Goal: Task Accomplishment & Management: Use online tool/utility

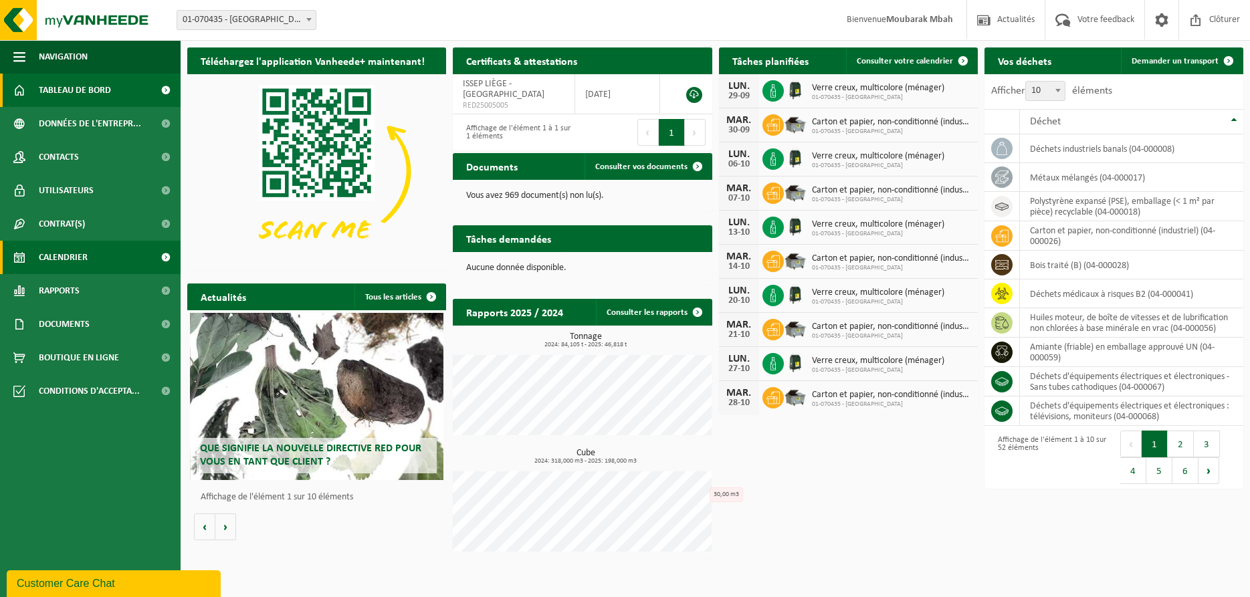
click at [76, 251] on span "Calendrier" at bounding box center [63, 257] width 49 height 33
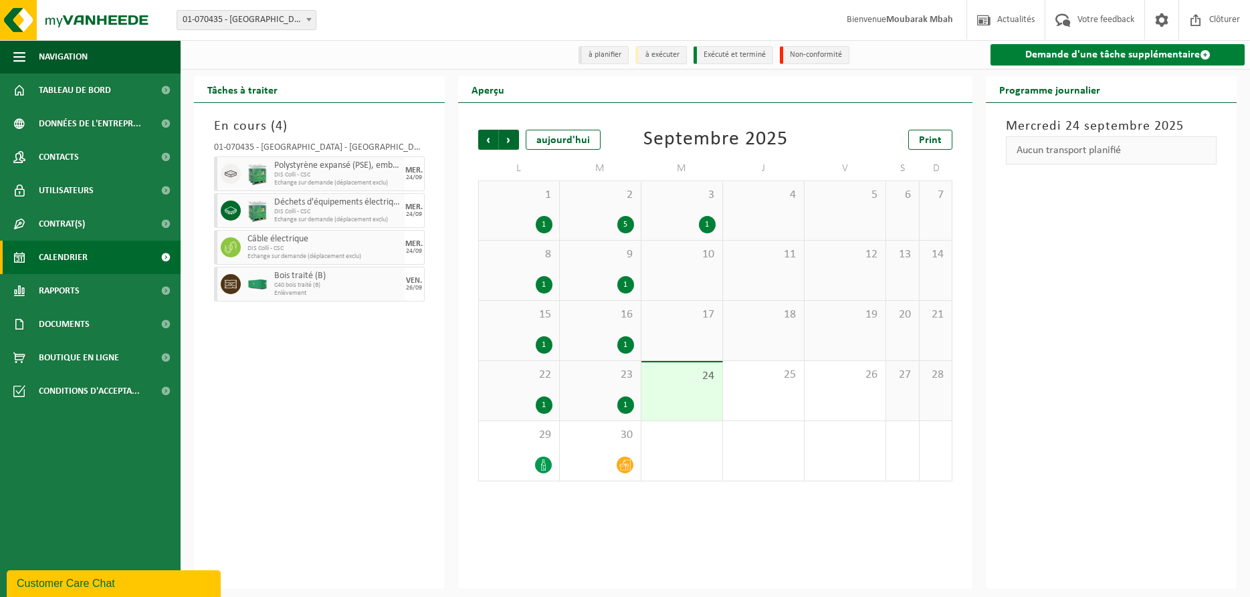
click at [1084, 53] on link "Demande d'une tâche supplémentaire" at bounding box center [1118, 54] width 254 height 21
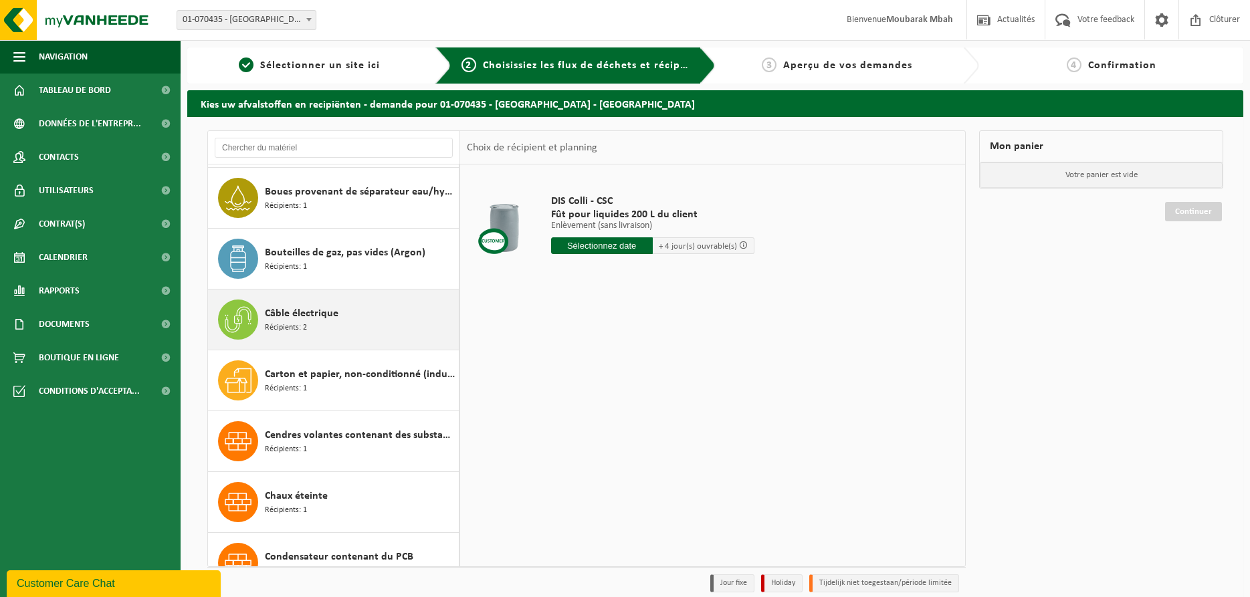
click at [321, 324] on div "Câble électrique Récipients: 2" at bounding box center [360, 320] width 191 height 40
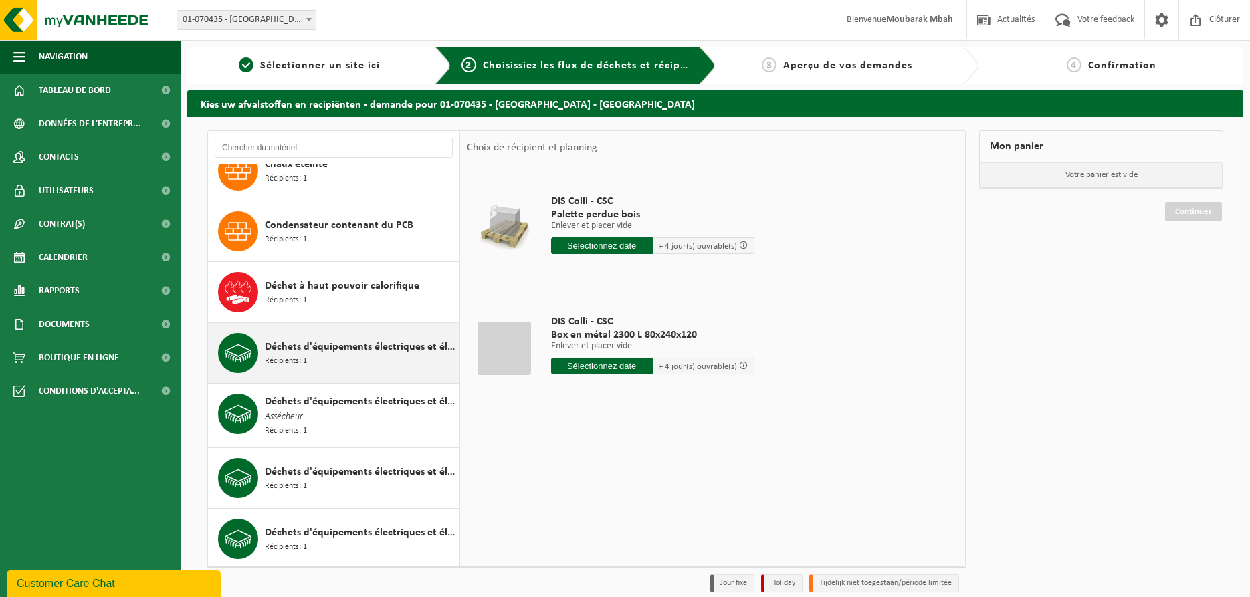
scroll to position [749, 0]
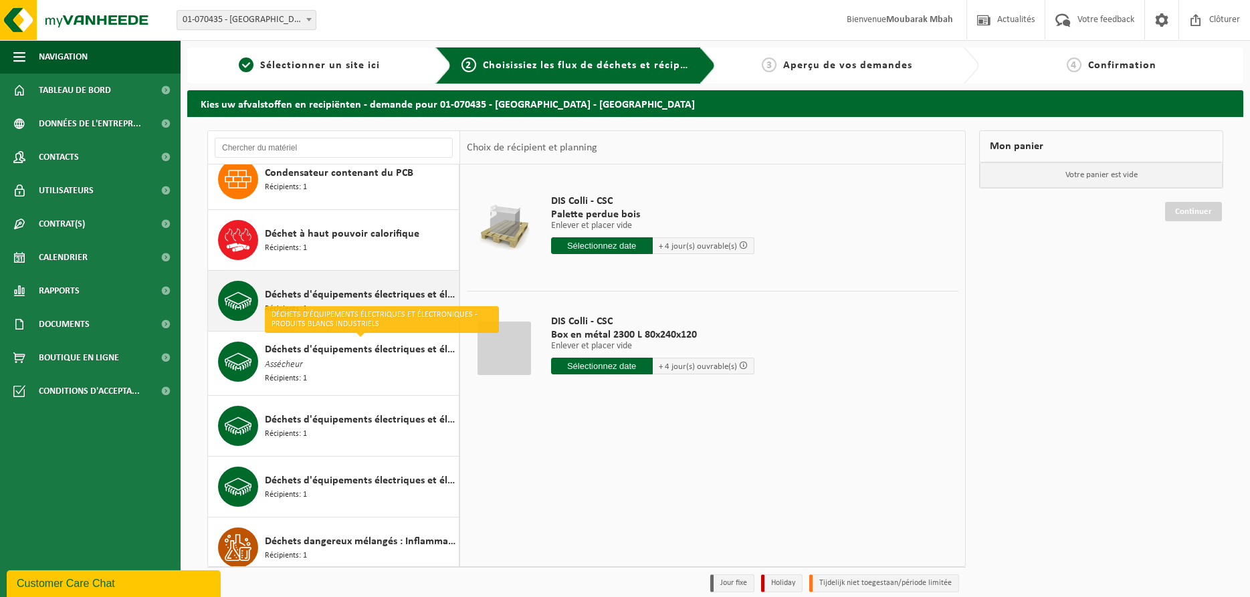
click at [377, 289] on span "Déchets d'équipements électriques et électroniques - produits blancs (ménagers)" at bounding box center [360, 295] width 191 height 16
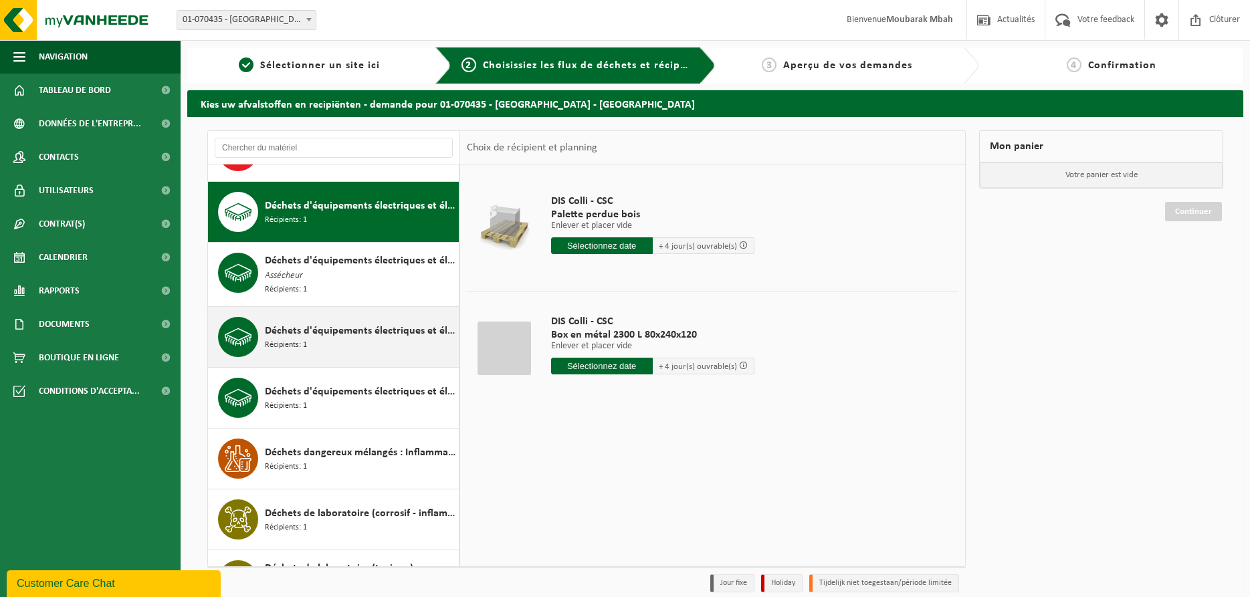
scroll to position [853, 0]
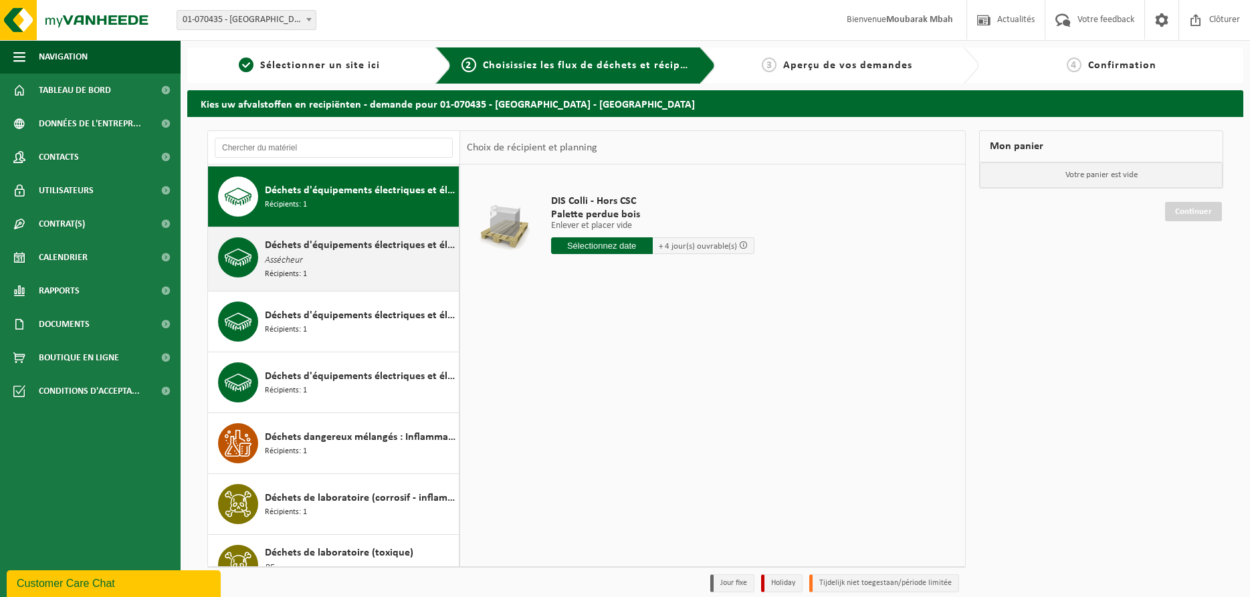
click at [322, 251] on div "Déchets d'équipements électriques et électroniques - Produits blancs industriel…" at bounding box center [360, 258] width 191 height 43
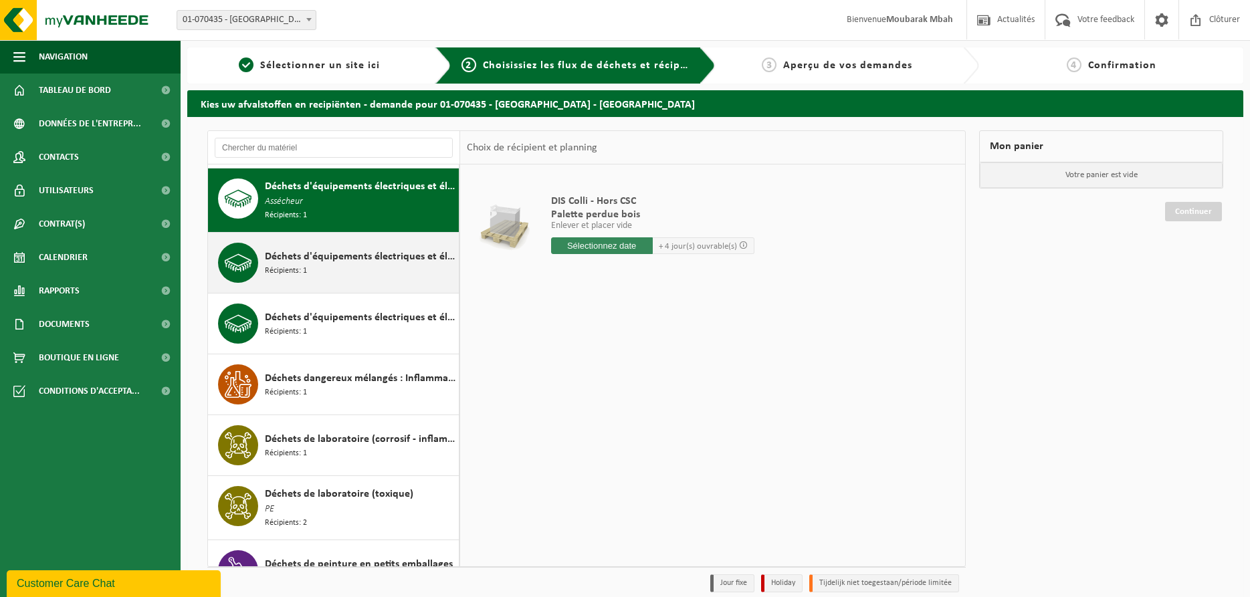
scroll to position [914, 0]
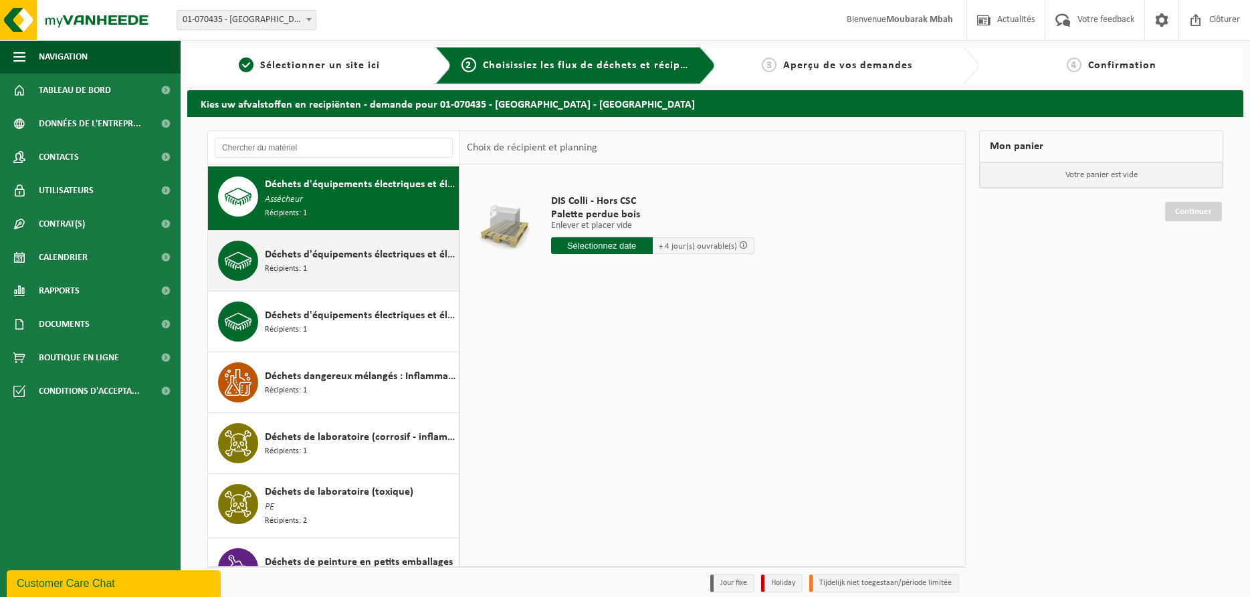
click at [328, 266] on div "Déchets d'équipements électriques et électroniques - Sans tubes cathodiques Réc…" at bounding box center [360, 261] width 191 height 40
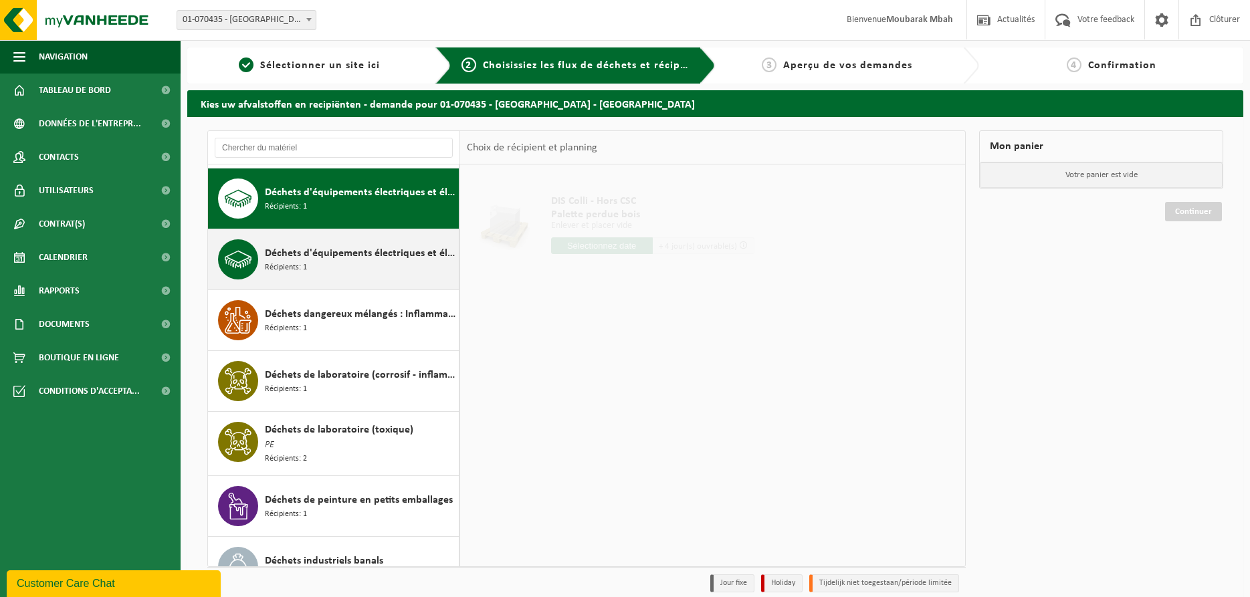
click at [324, 267] on div "Déchets d'équipements électriques et électroniques : télévisions, moniteurs Réc…" at bounding box center [360, 259] width 191 height 40
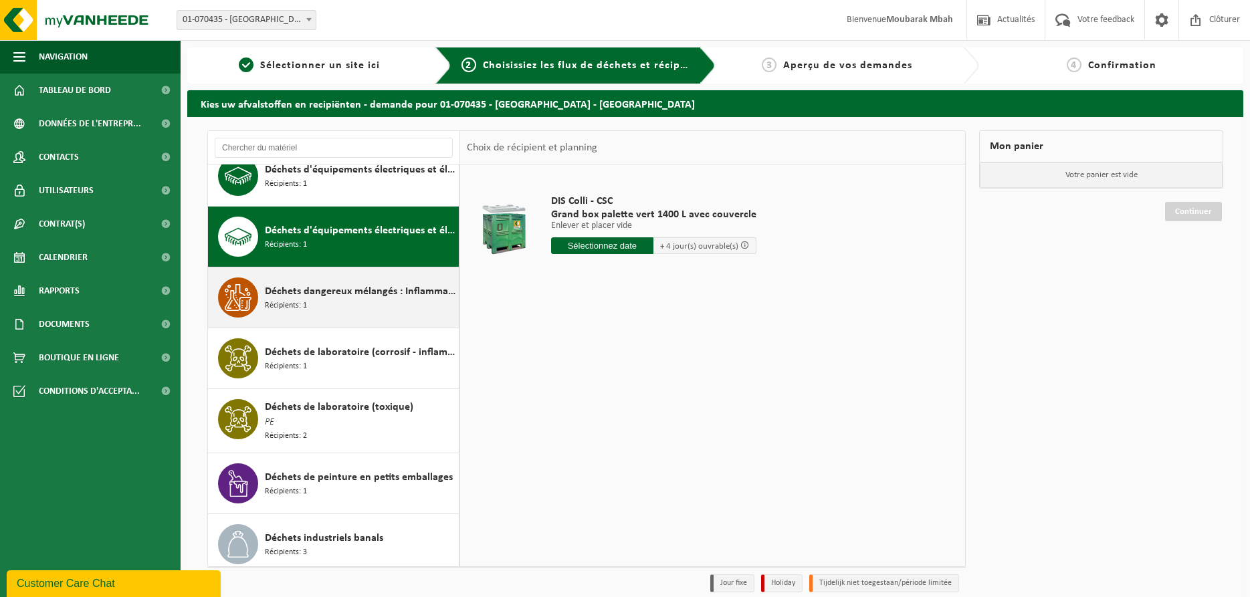
scroll to position [985, 0]
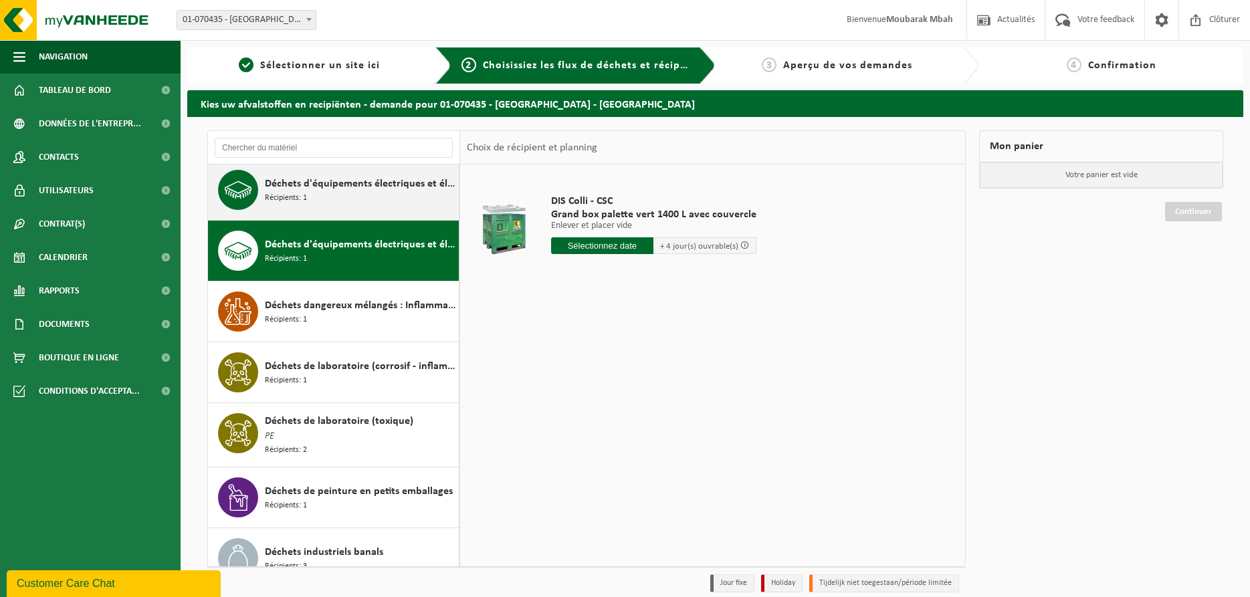
click at [293, 186] on span "Déchets d'équipements électriques et électroniques - Sans tubes cathodiques" at bounding box center [360, 184] width 191 height 16
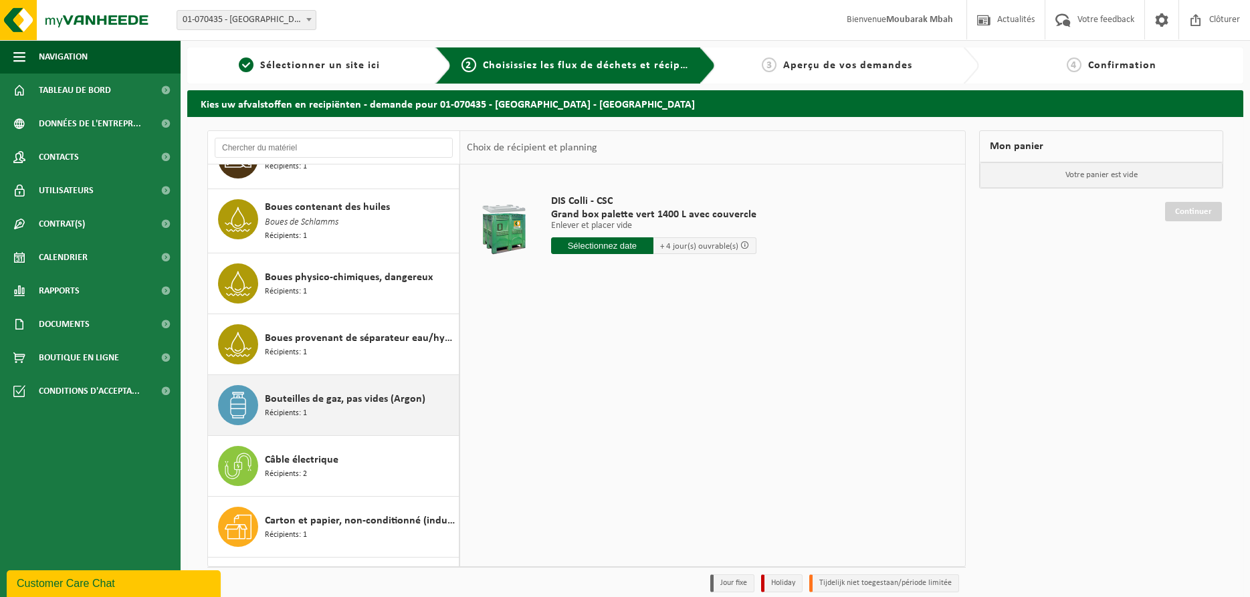
scroll to position [142, 0]
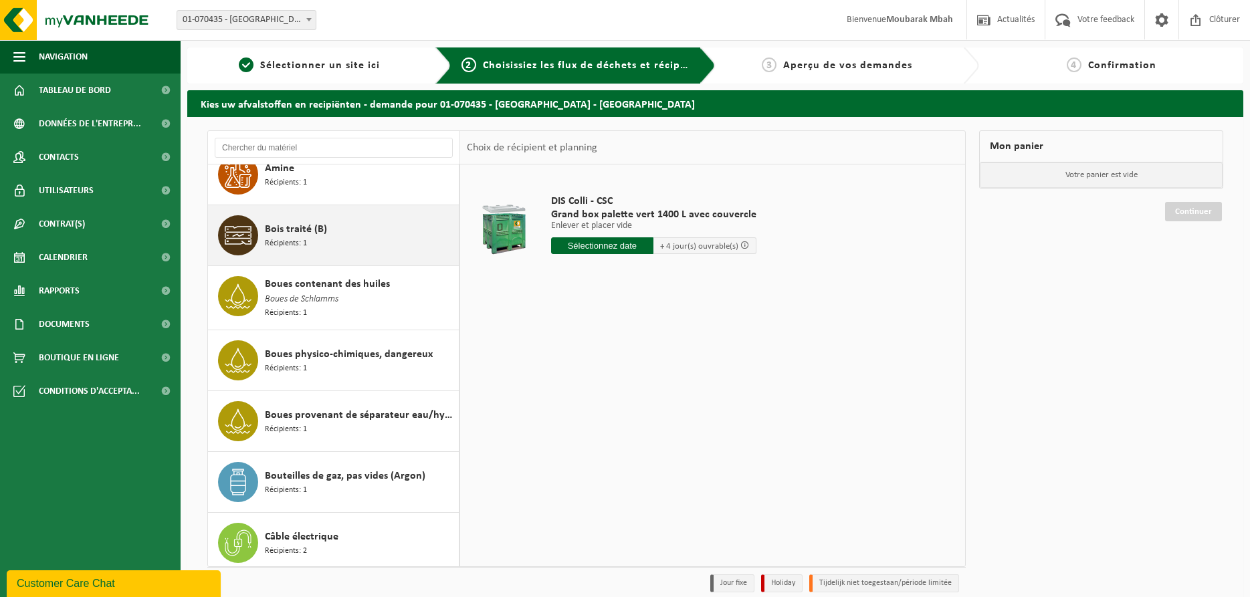
click at [274, 226] on span "Bois traité (B)" at bounding box center [296, 229] width 62 height 16
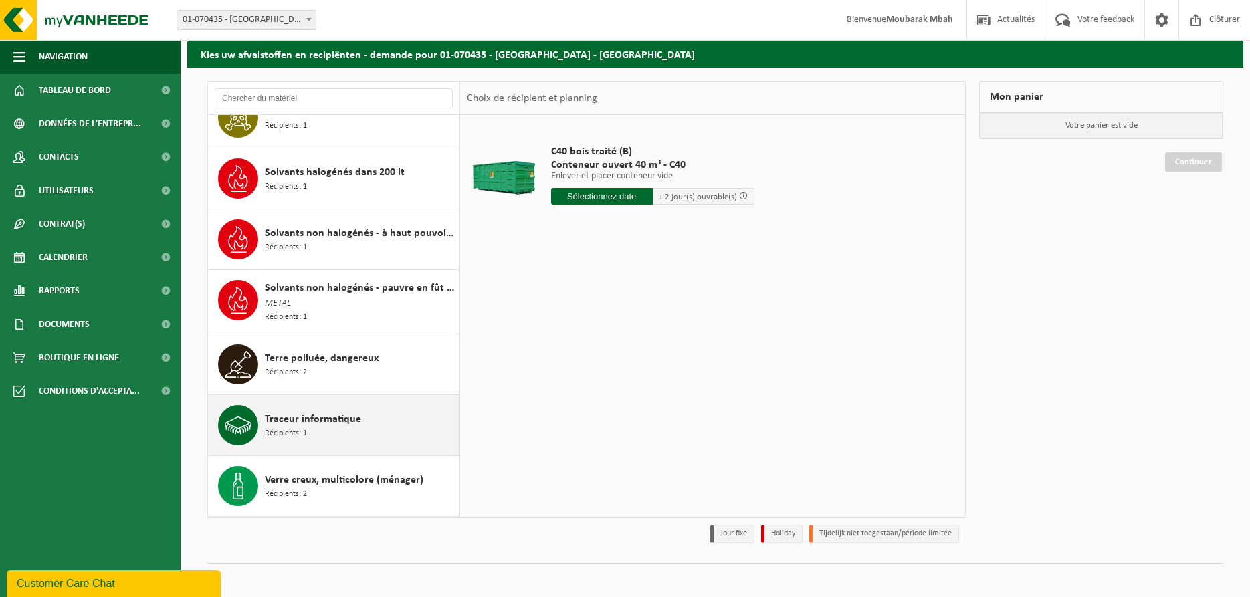
scroll to position [2663, 0]
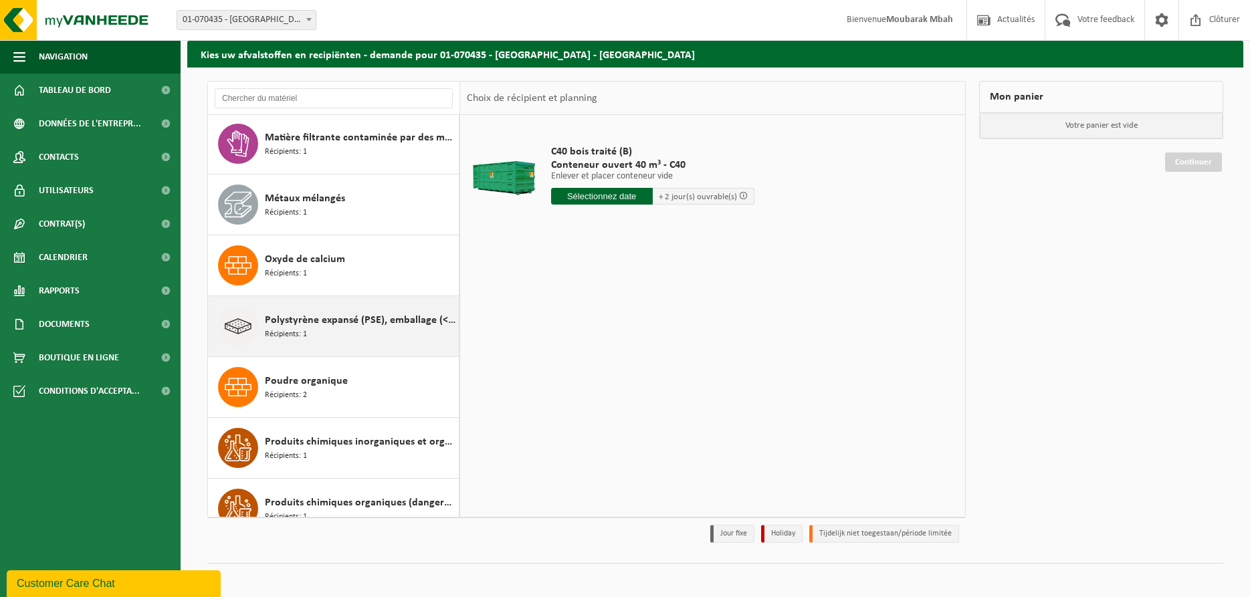
click at [314, 328] on div "Polystyrène expansé (PSE), emballage (< 1 m² par pièce) recyclable Récipients: 1" at bounding box center [360, 326] width 191 height 40
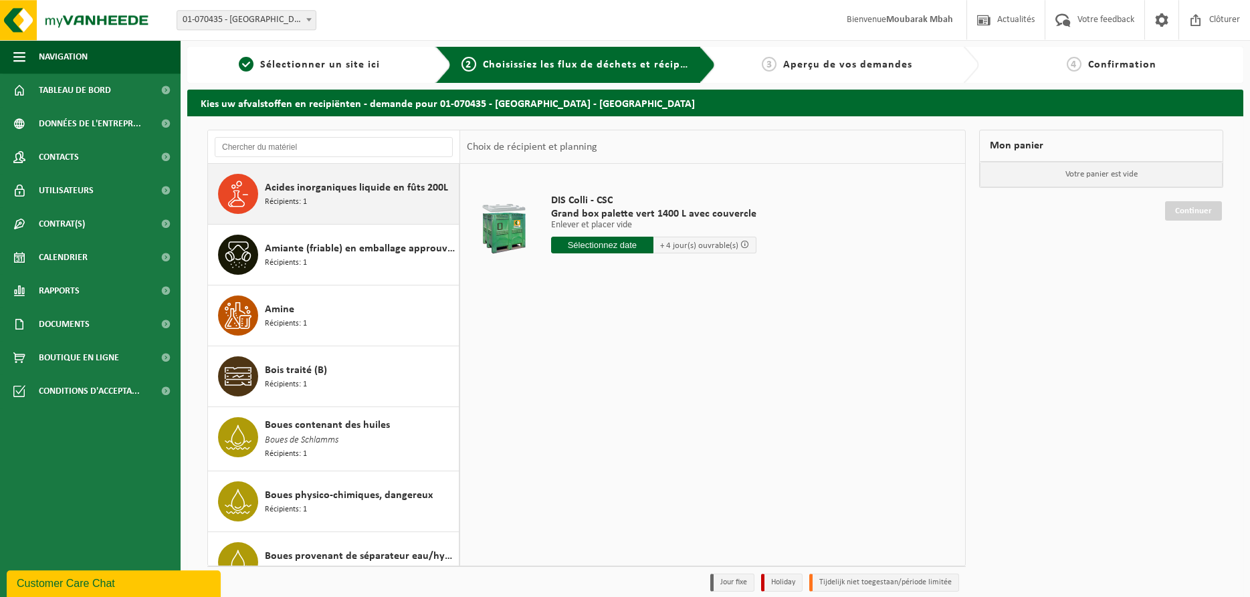
scroll to position [0, 0]
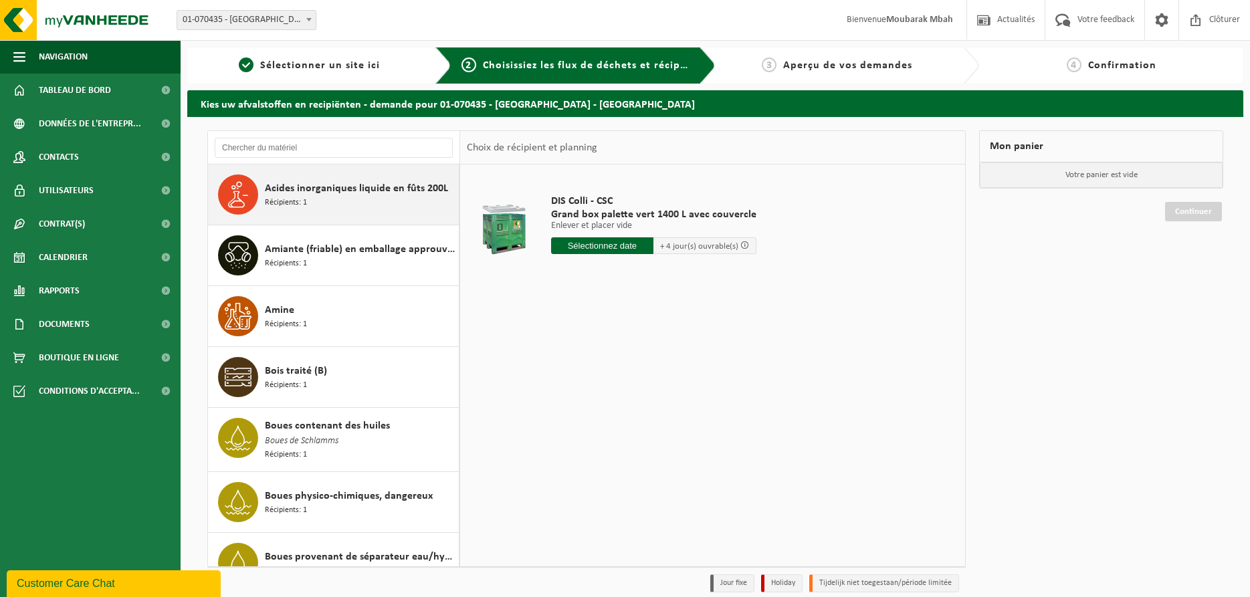
click at [330, 197] on div "Acides inorganiques liquide en fûts 200L Récipients: 1" at bounding box center [360, 195] width 191 height 40
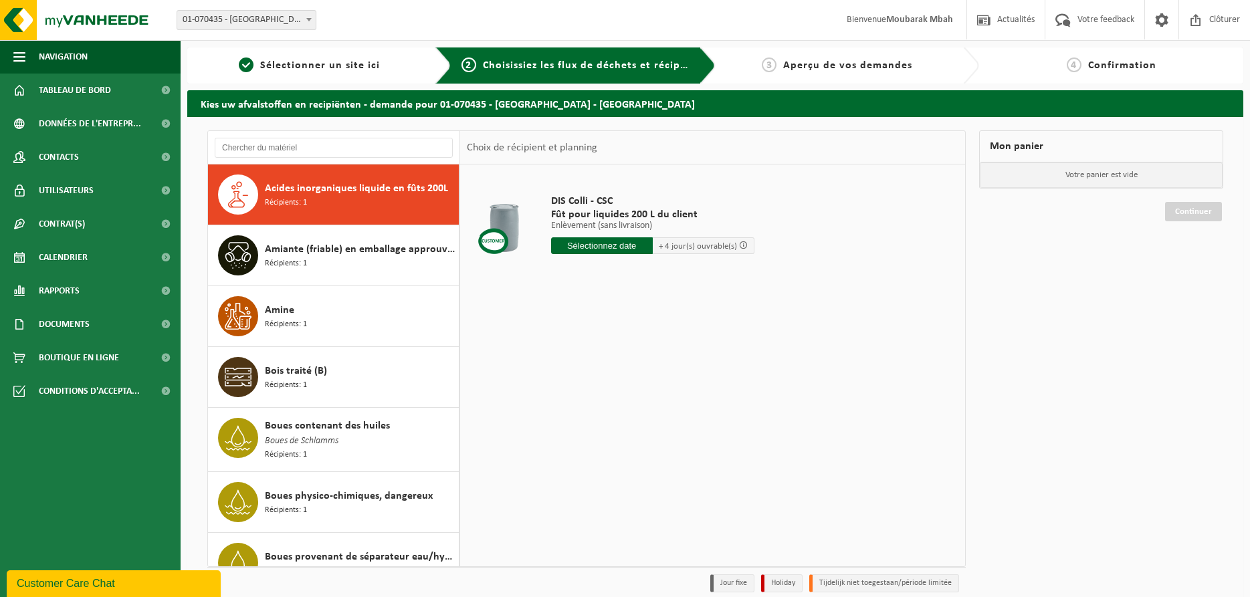
click at [496, 314] on div "DIS Colli - CSC Fût pour liquides 200 L du client Enlèvement (sans livraison) E…" at bounding box center [712, 365] width 505 height 401
click at [737, 352] on div "DIS Colli - CSC Fût pour liquides 200 L du client Enlèvement (sans livraison) E…" at bounding box center [712, 365] width 505 height 401
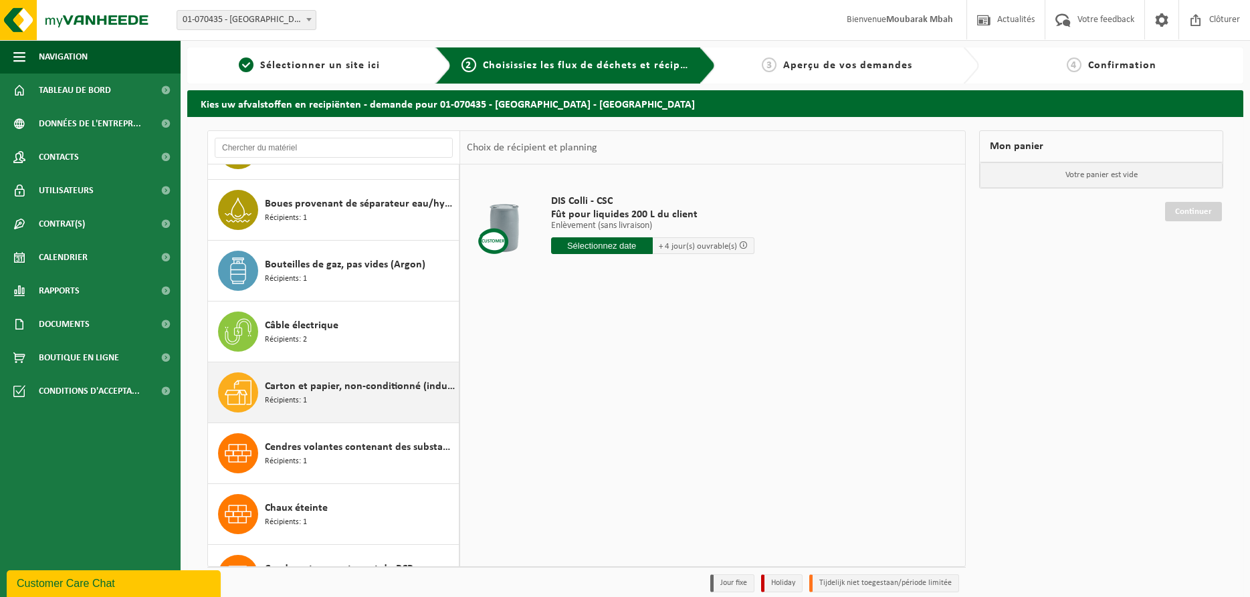
scroll to position [417, 0]
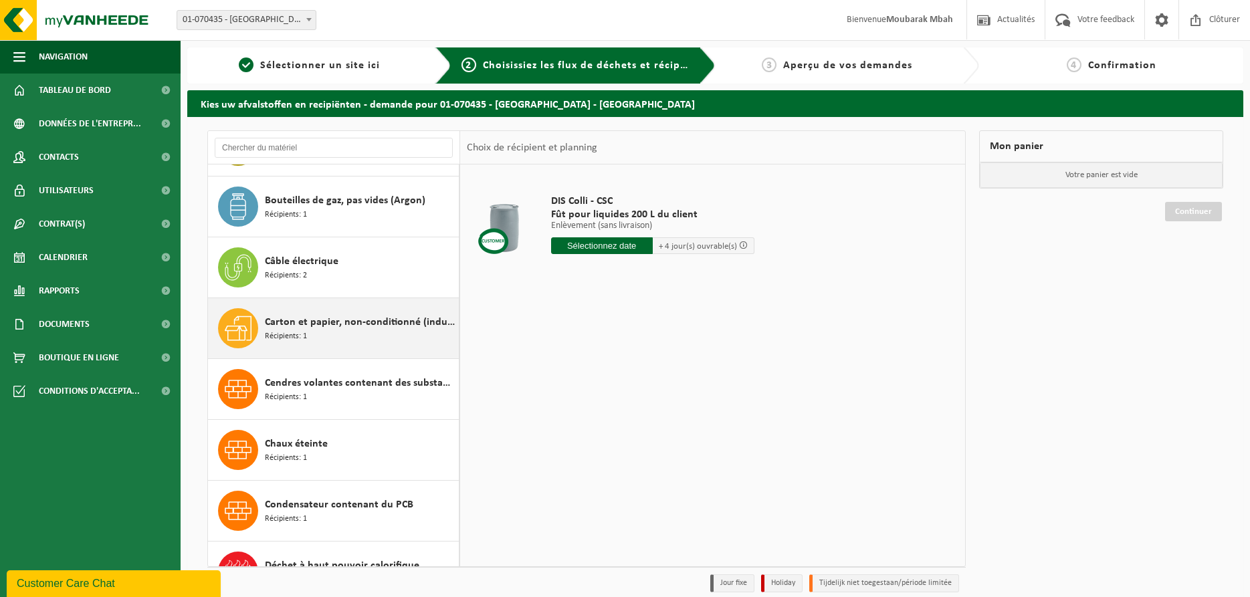
click at [319, 341] on div "Carton et papier, non-conditionné (industriel) Récipients: 1" at bounding box center [360, 328] width 191 height 40
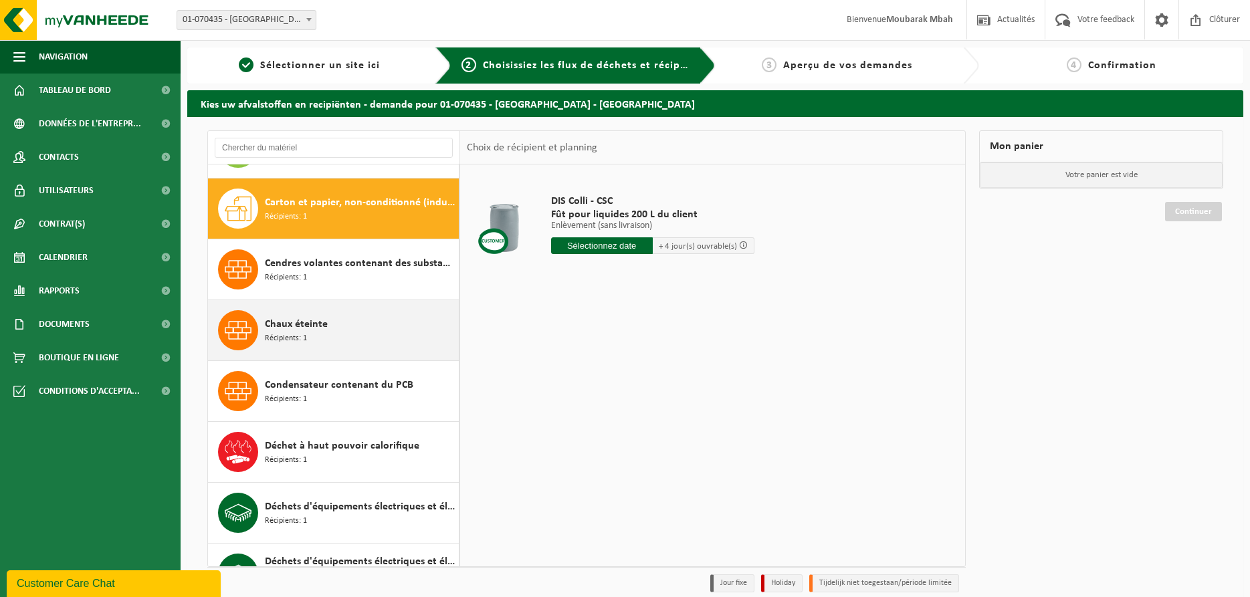
scroll to position [549, 0]
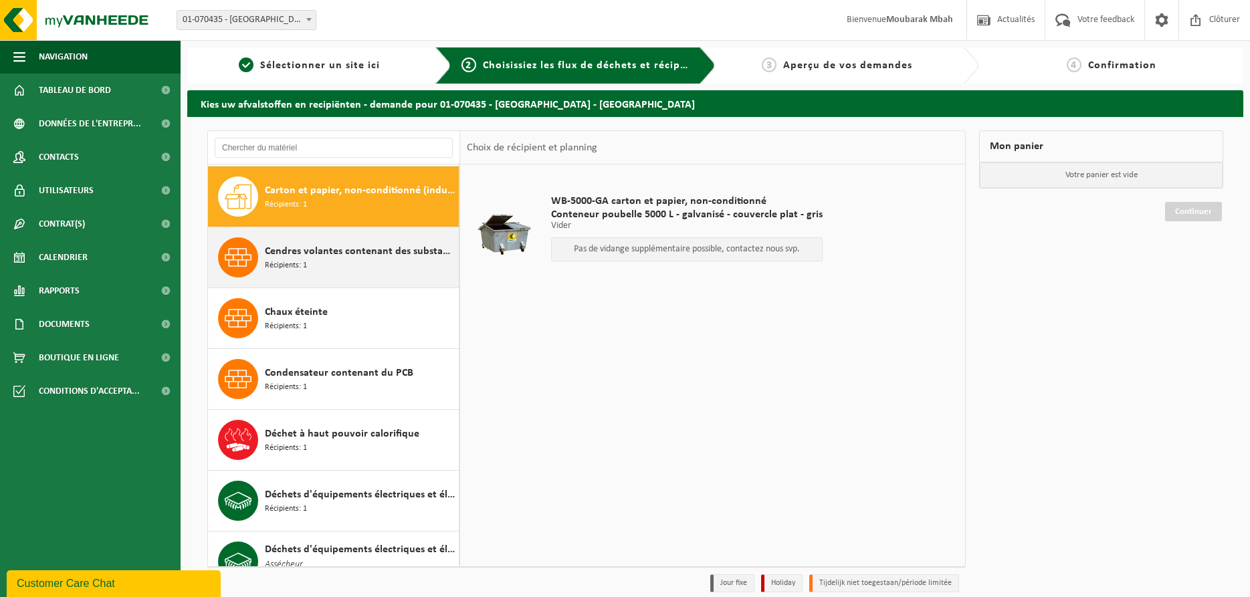
click at [376, 261] on div "Cendres volantes contenant des substances dangereuses Récipients: 1" at bounding box center [360, 257] width 191 height 40
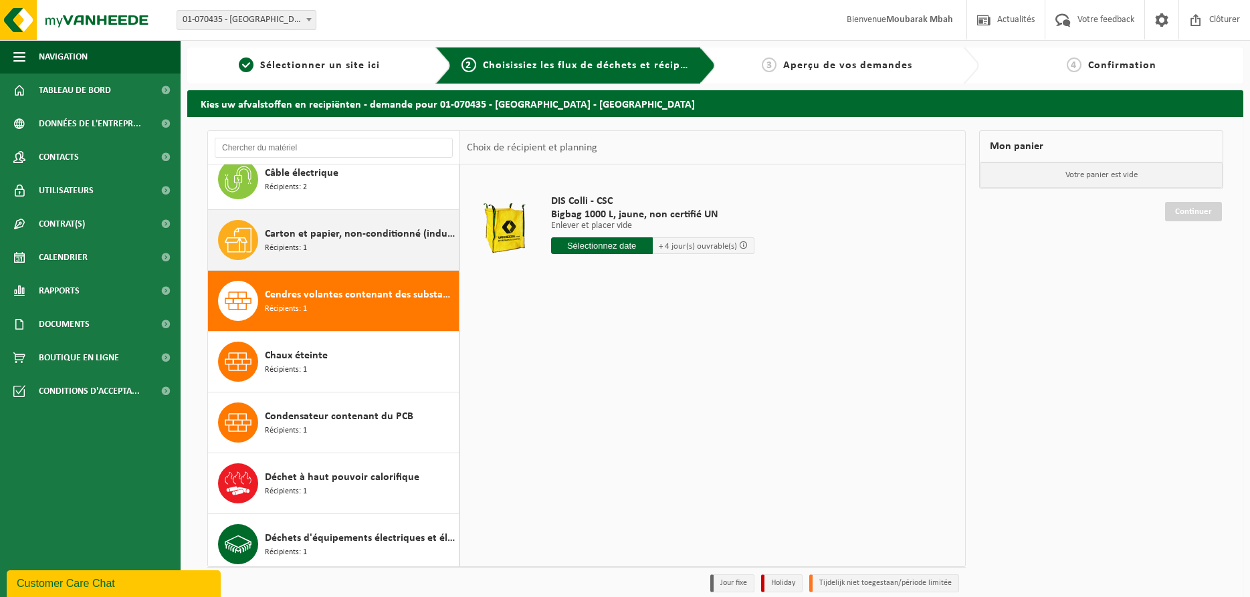
click at [357, 228] on span "Carton et papier, non-conditionné (industriel)" at bounding box center [360, 234] width 191 height 16
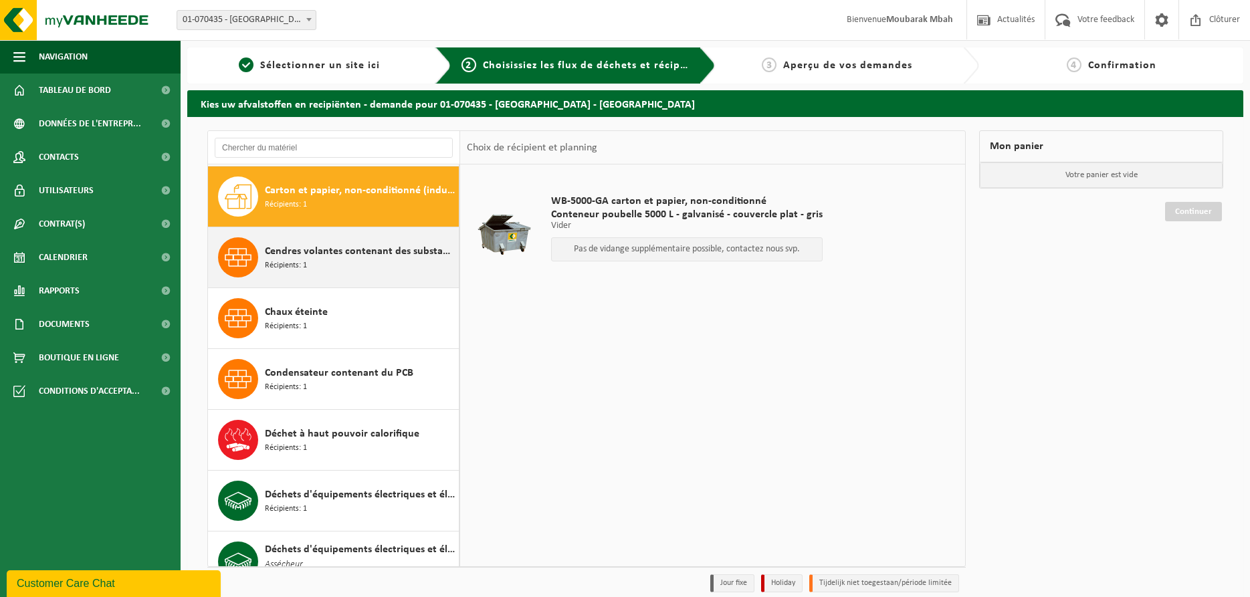
click at [342, 252] on span "Cendres volantes contenant des substances dangereuses" at bounding box center [360, 251] width 191 height 16
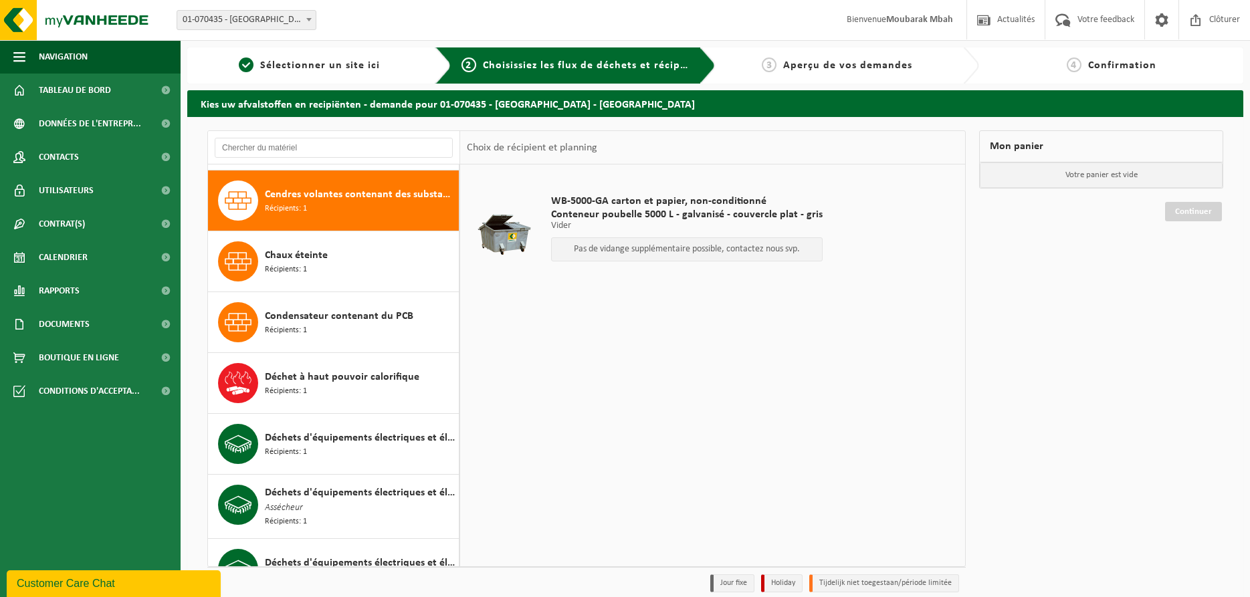
scroll to position [610, 0]
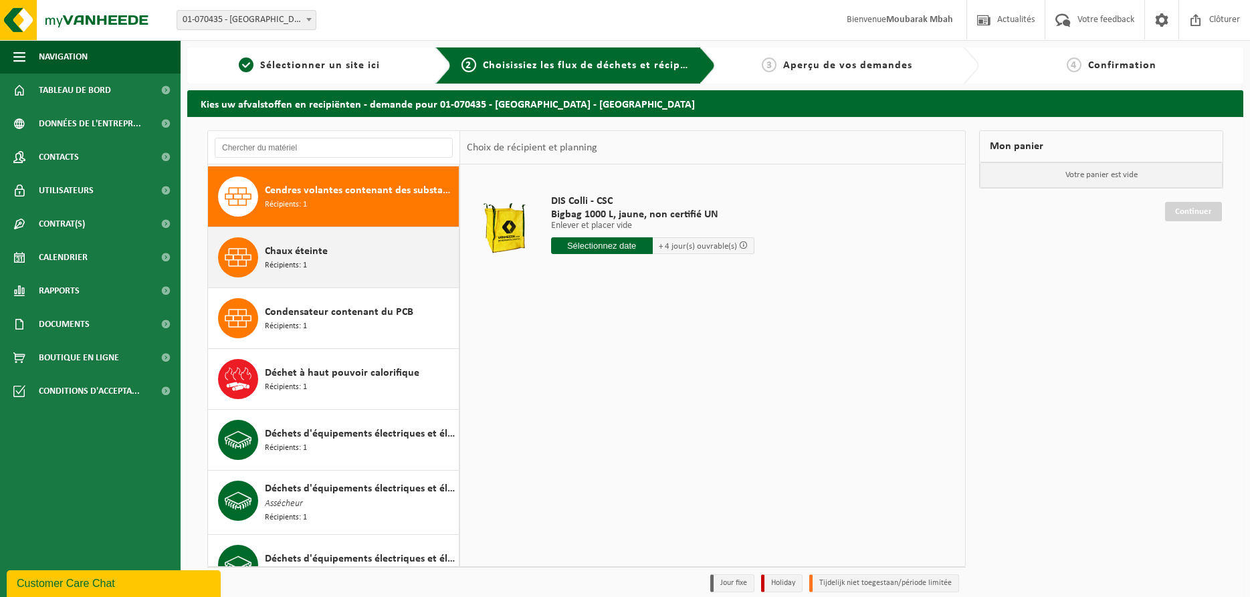
click at [324, 259] on div "Chaux éteinte Récipients: 1" at bounding box center [360, 257] width 191 height 40
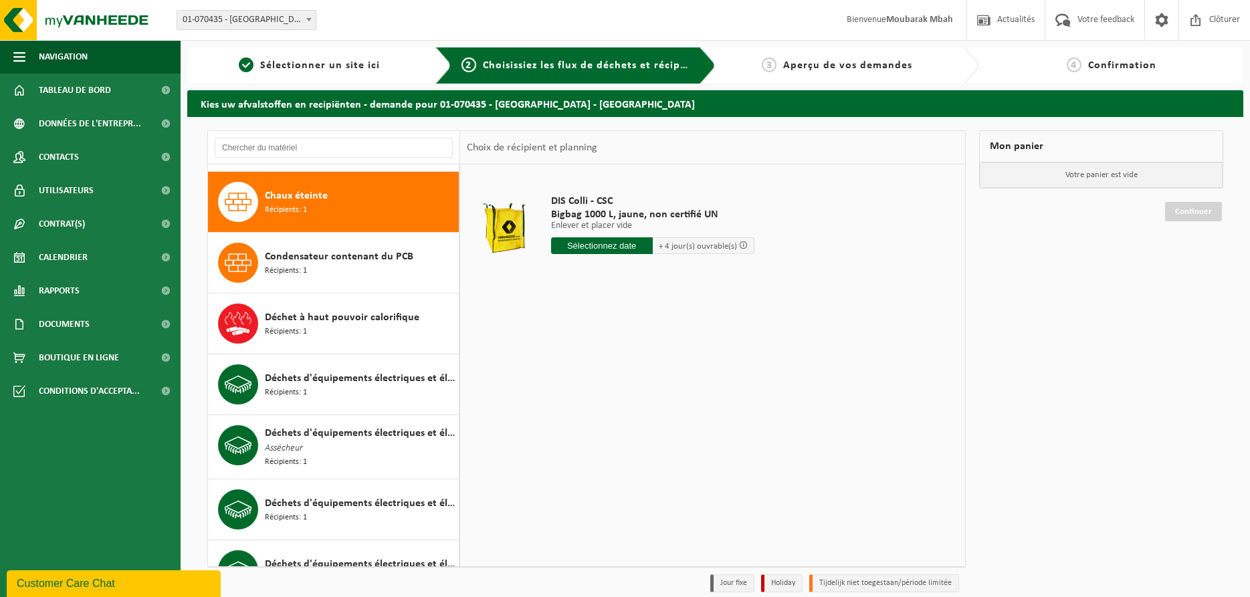
scroll to position [671, 0]
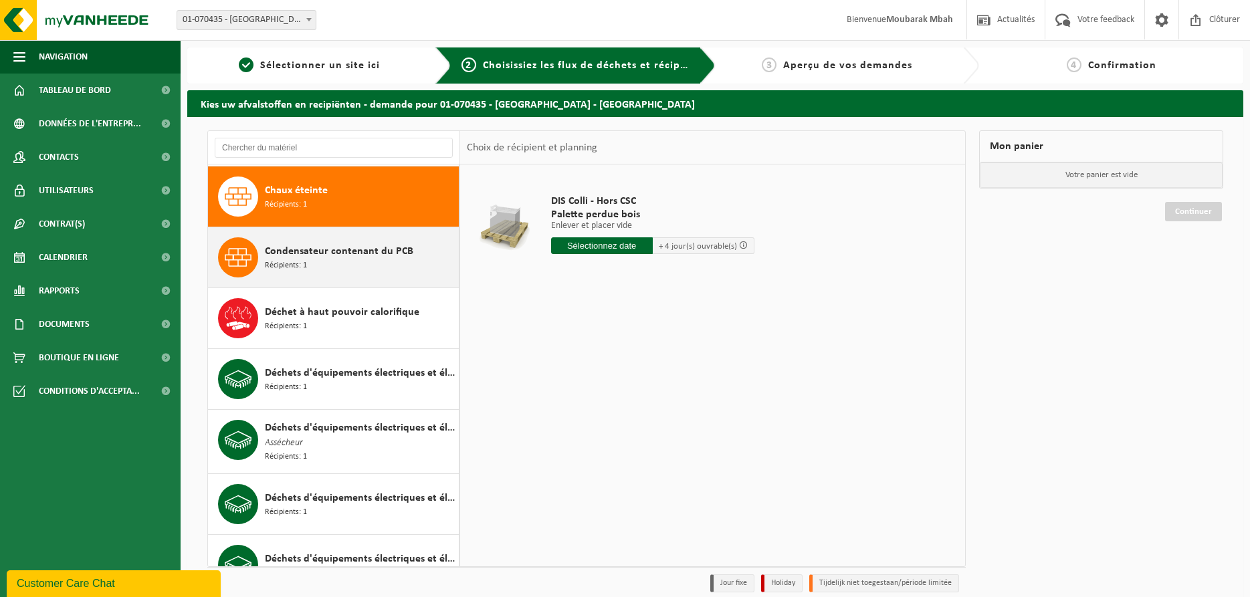
click at [326, 264] on div "Condensateur contenant du PCB Récipients: 1" at bounding box center [360, 257] width 191 height 40
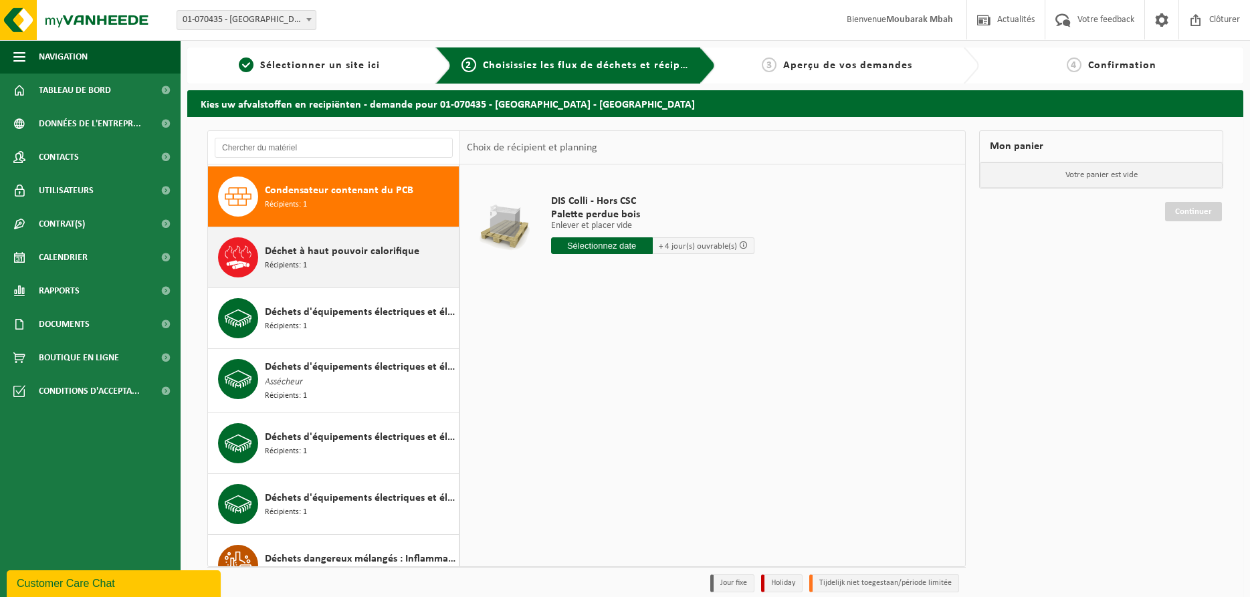
click at [325, 255] on span "Déchet à haut pouvoir calorifique" at bounding box center [342, 251] width 154 height 16
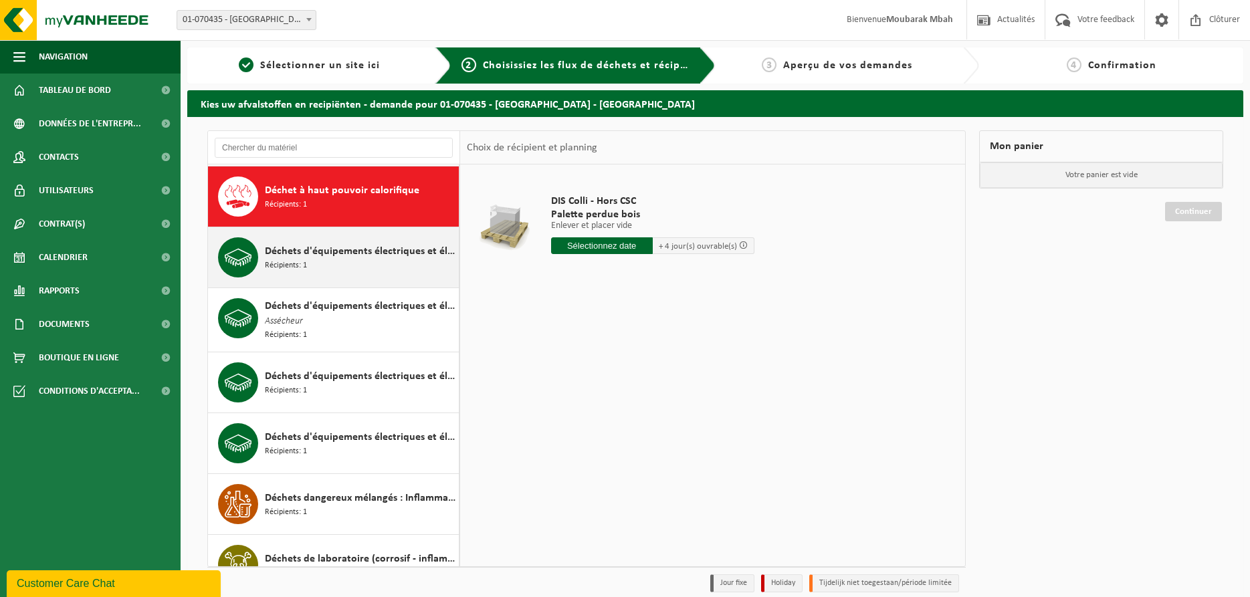
click at [318, 264] on div "Déchets d'équipements électriques et électroniques - produits blancs (ménagers)…" at bounding box center [360, 257] width 191 height 40
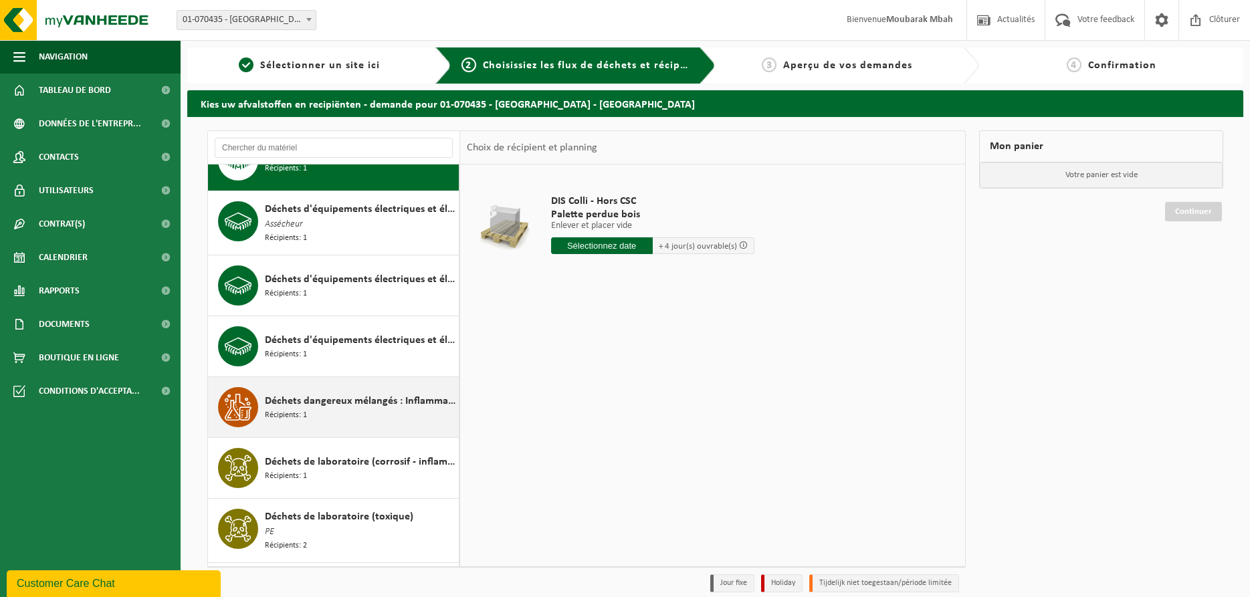
scroll to position [906, 0]
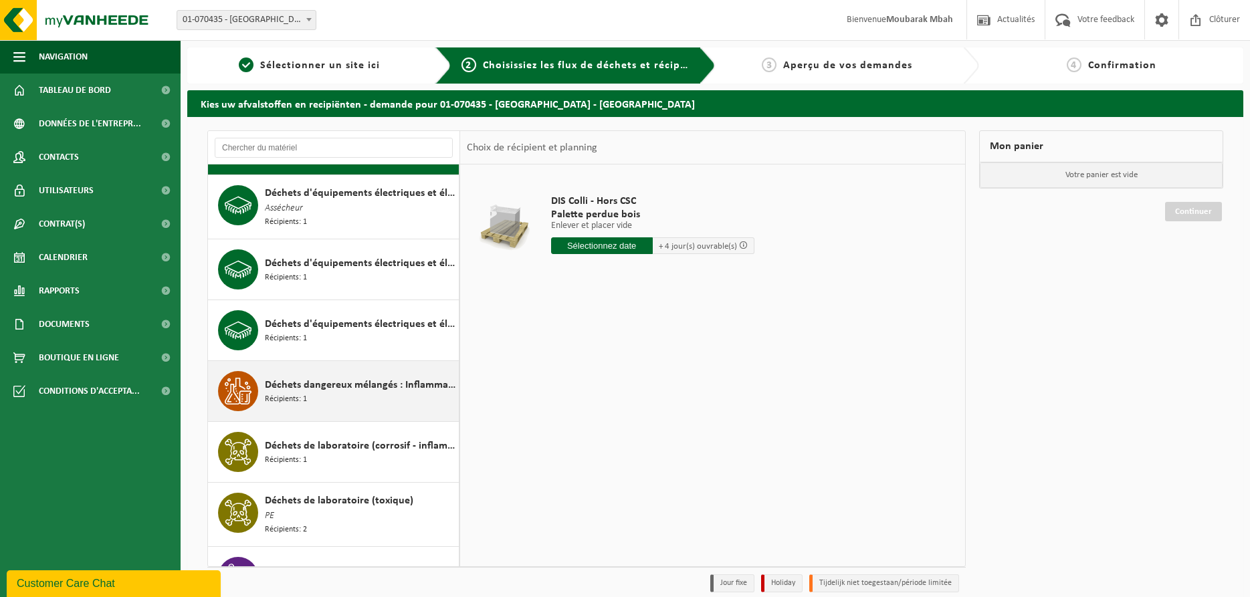
click at [318, 379] on span "Déchets dangereux mélangés : Inflammable - Corrosif" at bounding box center [360, 385] width 191 height 16
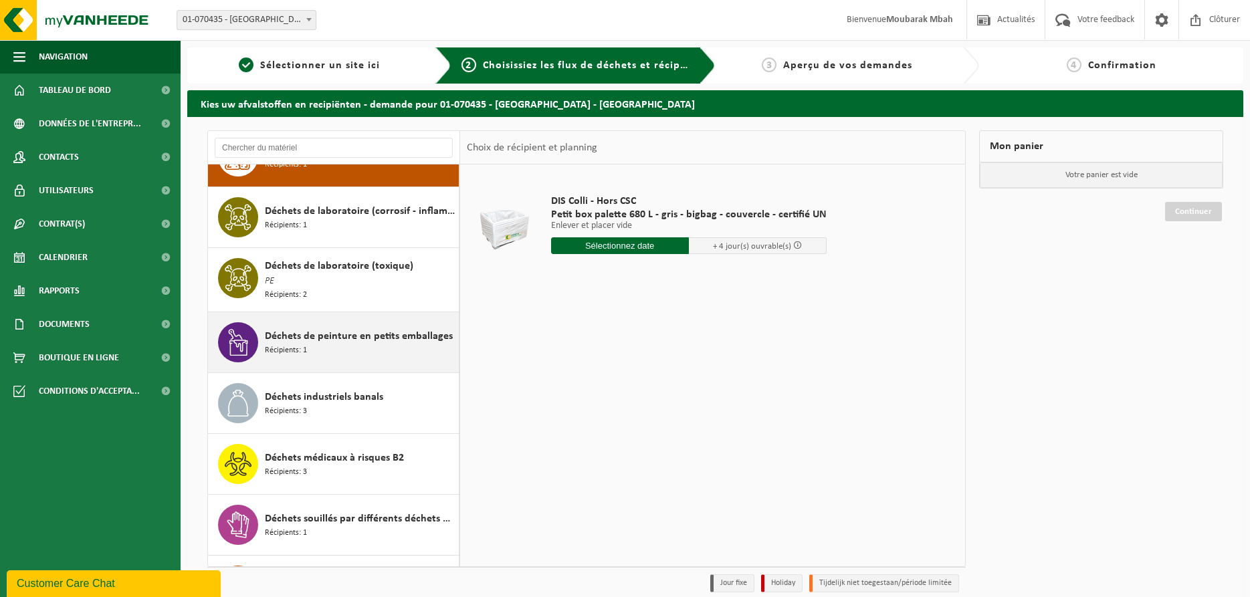
scroll to position [1203, 0]
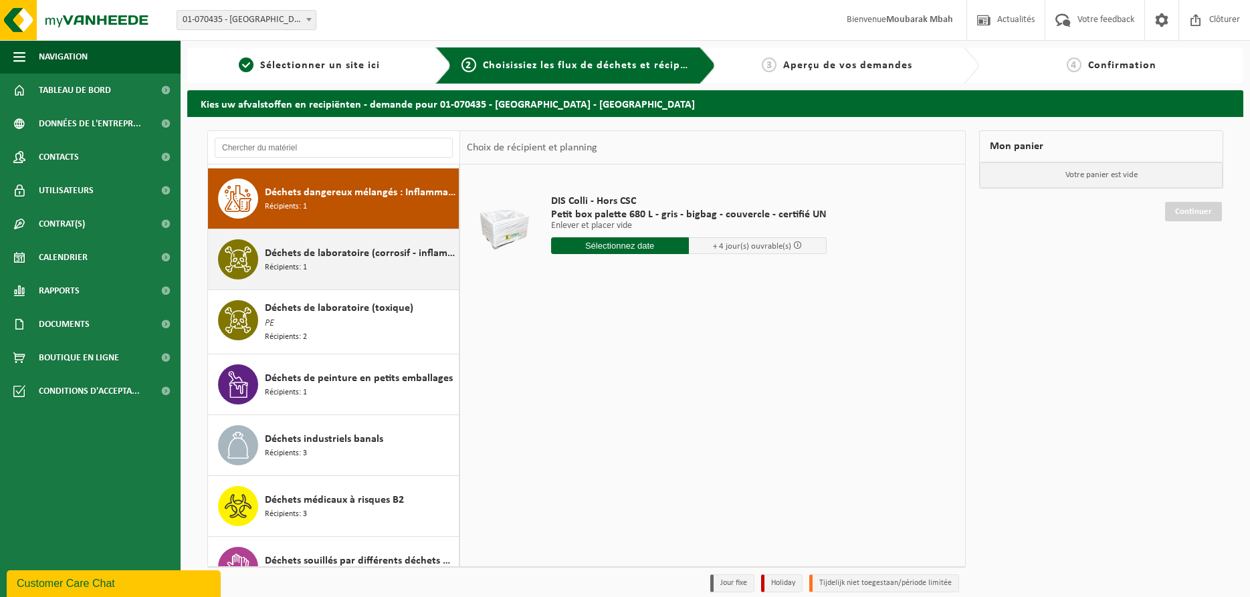
click at [298, 268] on span "Récipients: 1" at bounding box center [286, 268] width 42 height 13
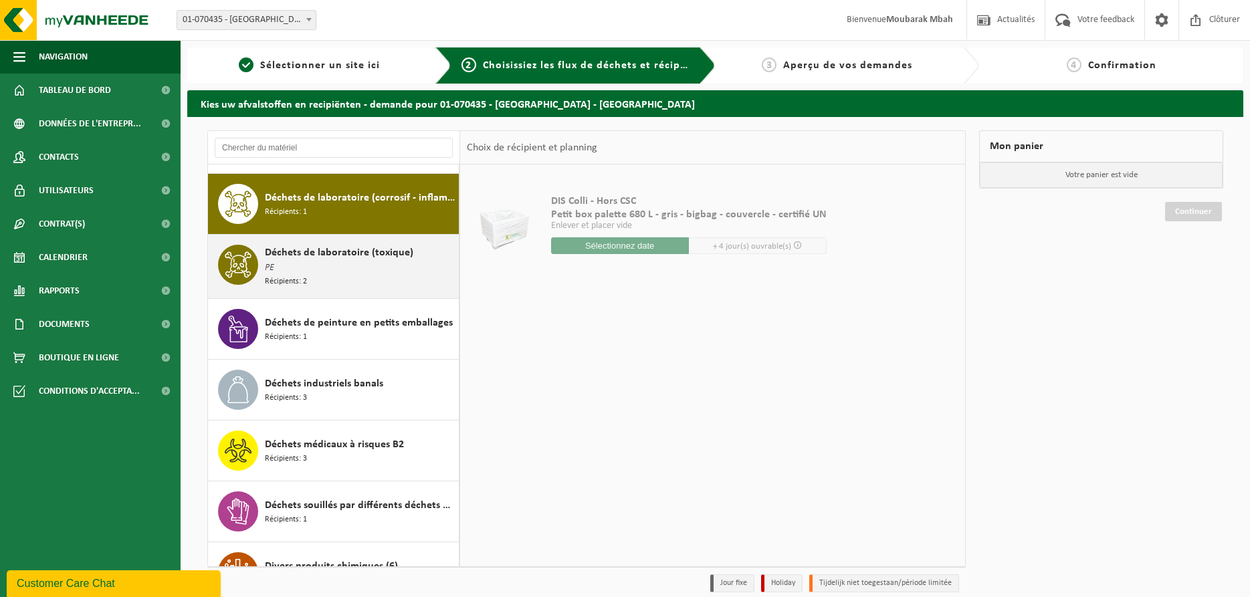
scroll to position [1159, 0]
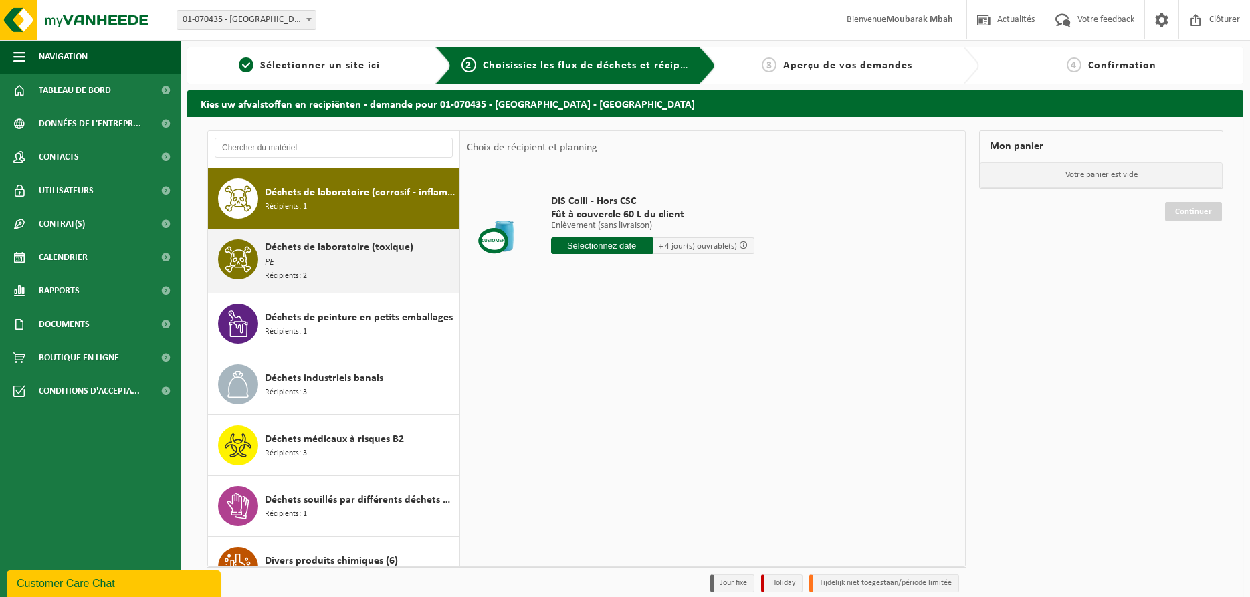
click at [310, 258] on div "Déchets de laboratoire (toxique) PE Récipients: 2" at bounding box center [360, 260] width 191 height 43
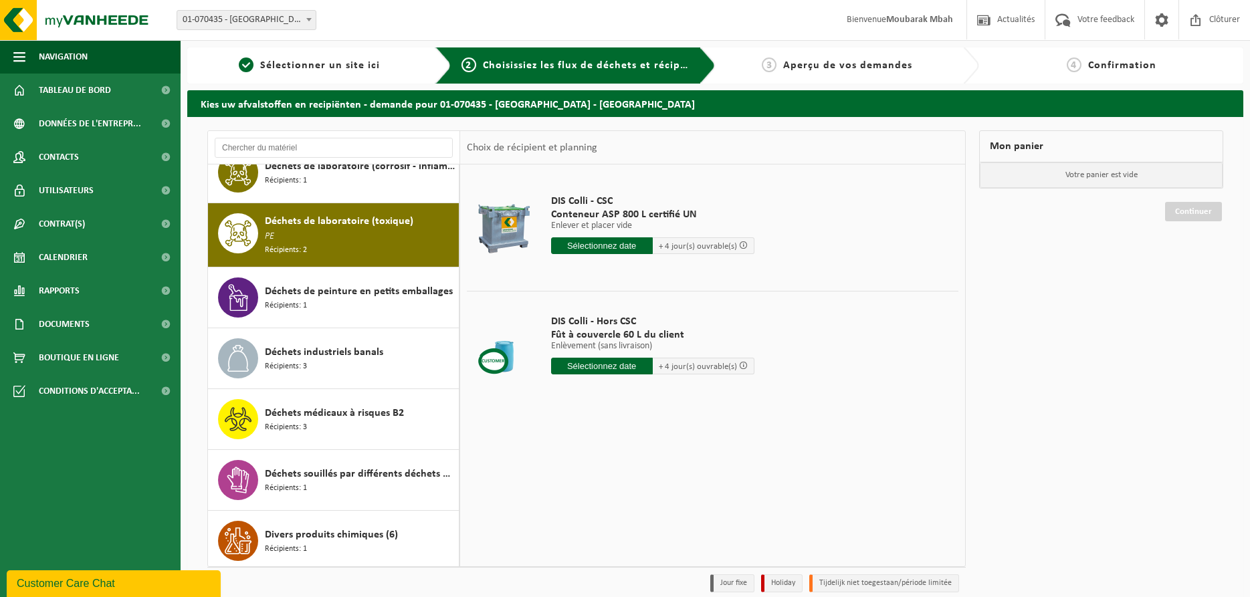
scroll to position [1168, 0]
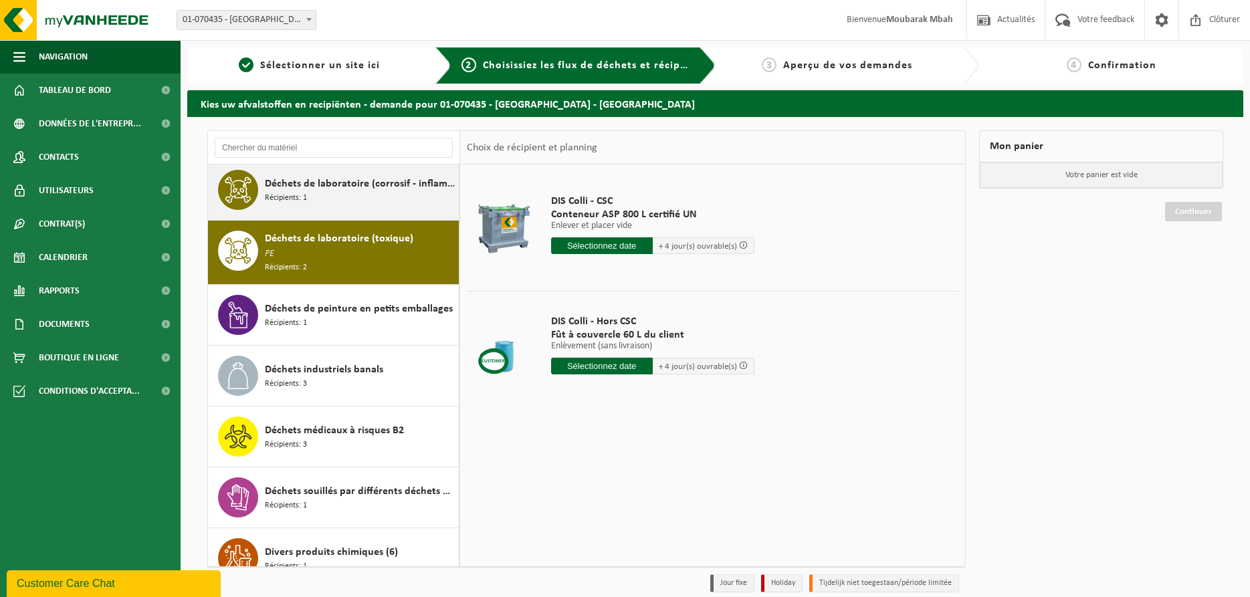
click at [337, 187] on span "Déchets de laboratoire (corrosif - inflammable)" at bounding box center [360, 184] width 191 height 16
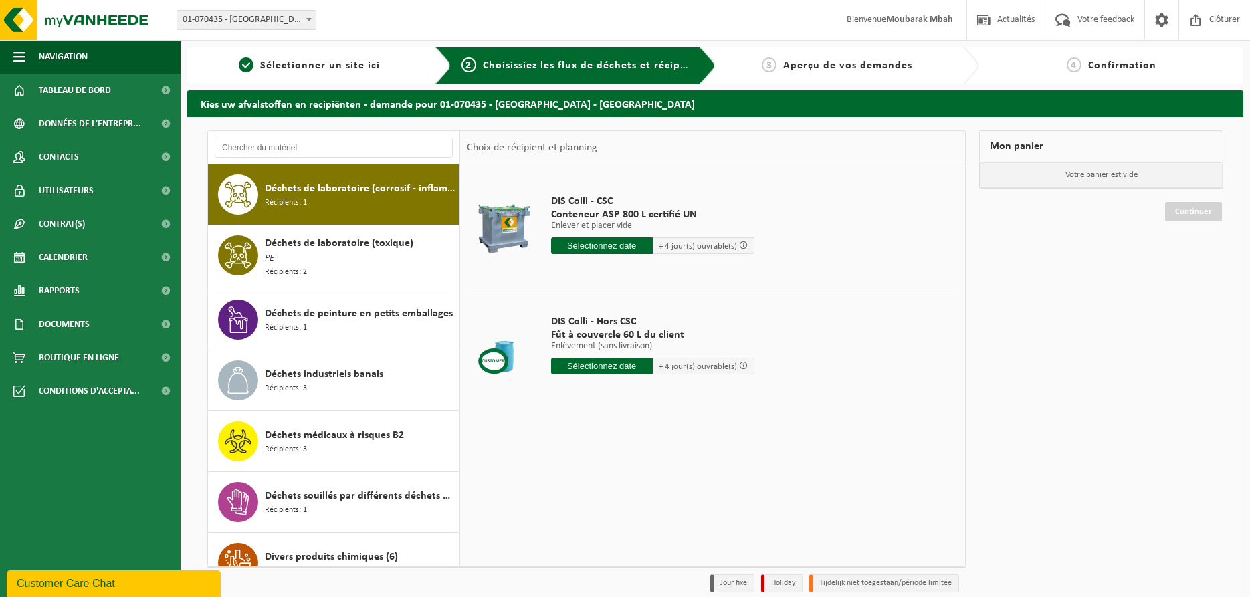
scroll to position [1159, 0]
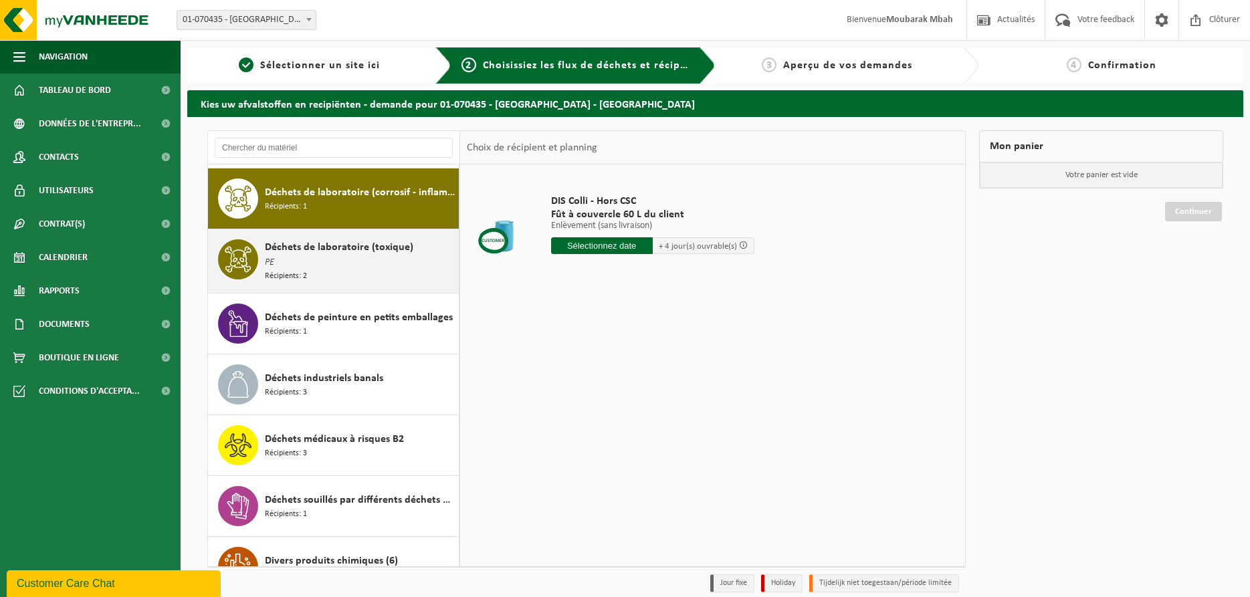
click at [307, 269] on div "Déchets de laboratoire (toxique) PE Récipients: 2" at bounding box center [360, 260] width 191 height 43
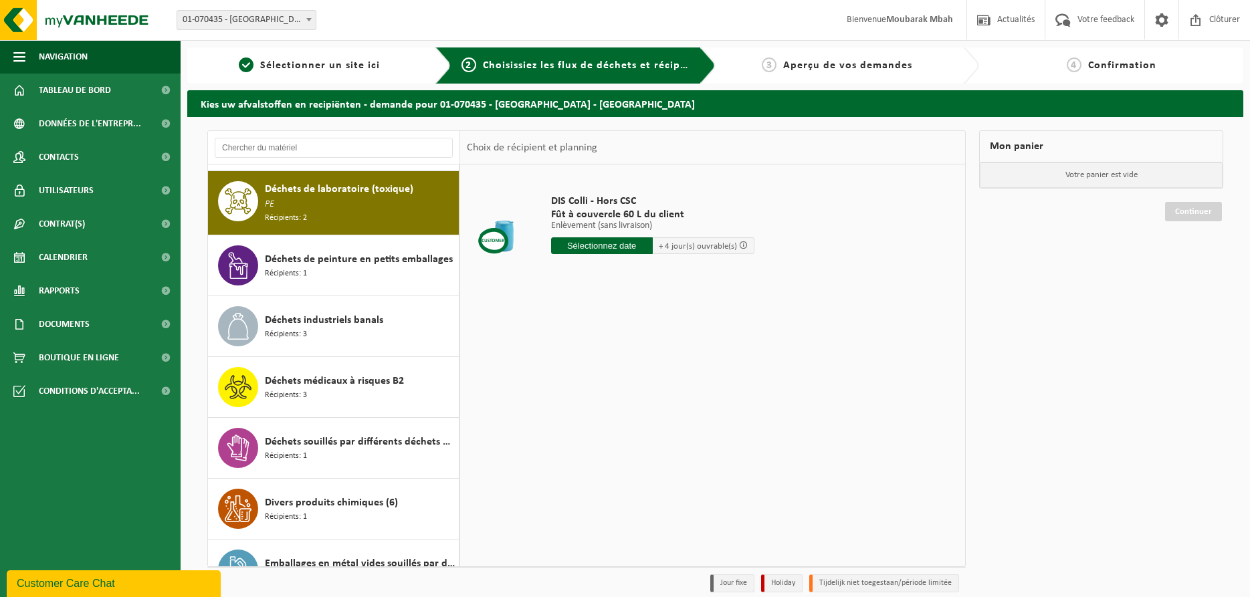
scroll to position [1220, 0]
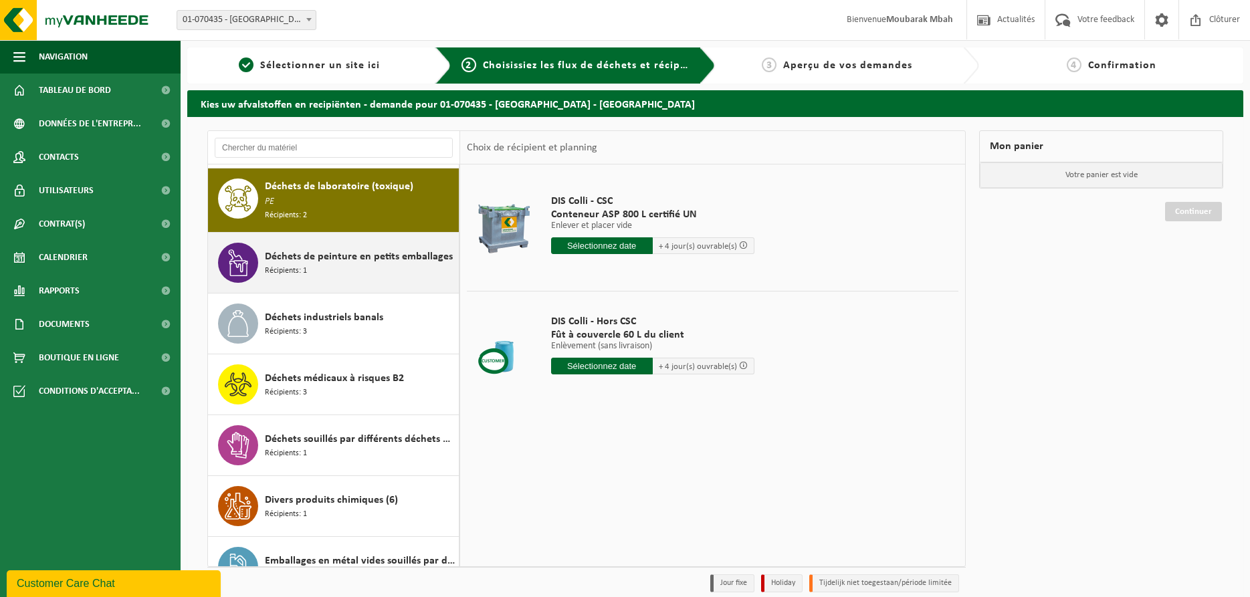
click at [309, 272] on div "Déchets de peinture en petits emballages Récipients: 1" at bounding box center [360, 263] width 191 height 40
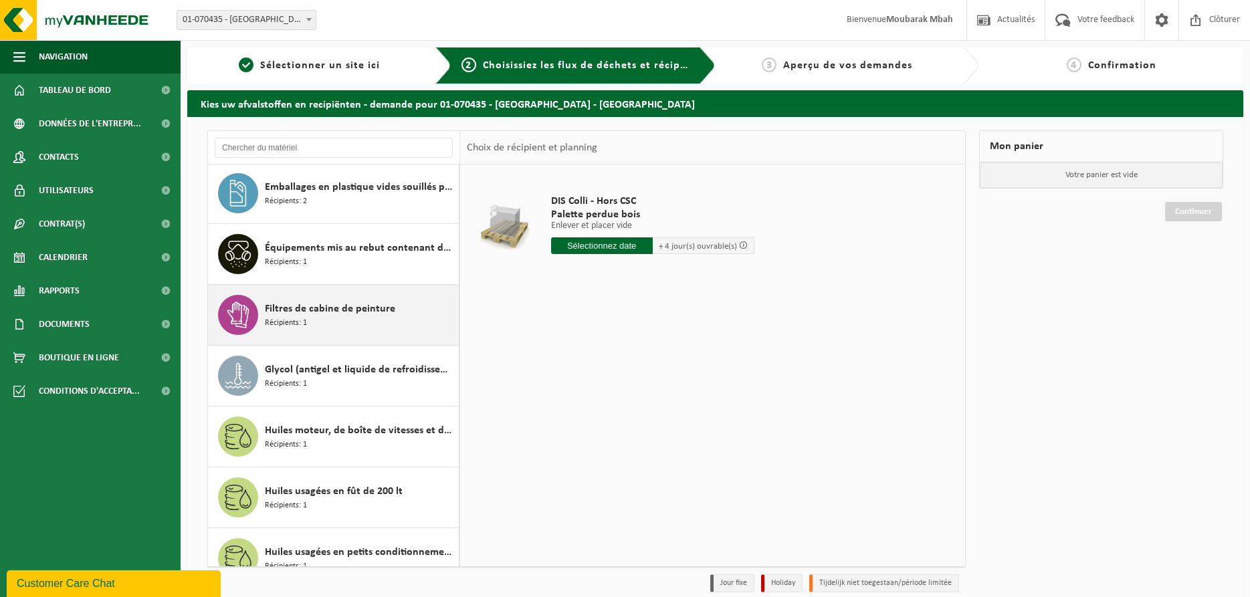
scroll to position [1699, 0]
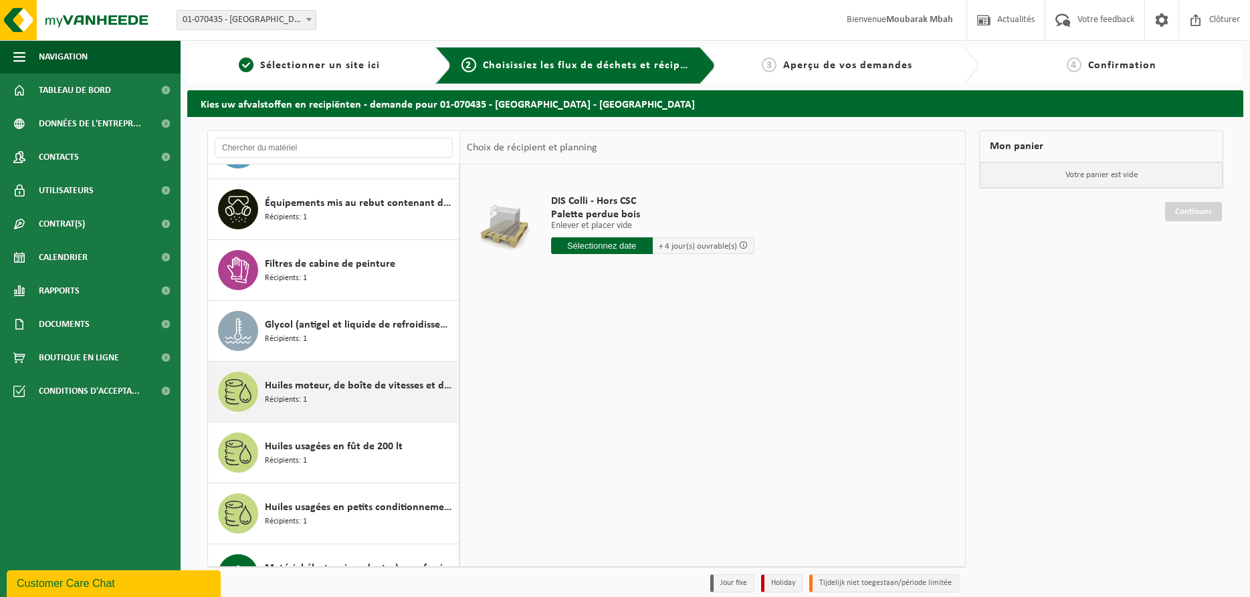
click at [300, 394] on span "Récipients: 1" at bounding box center [286, 400] width 42 height 13
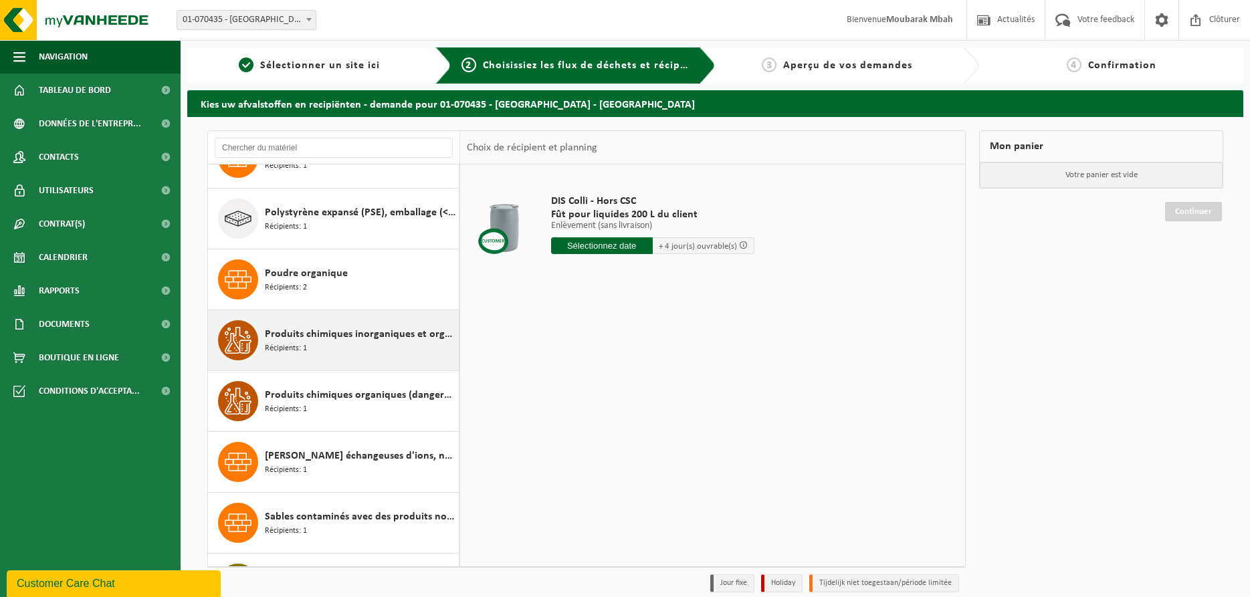
scroll to position [2360, 0]
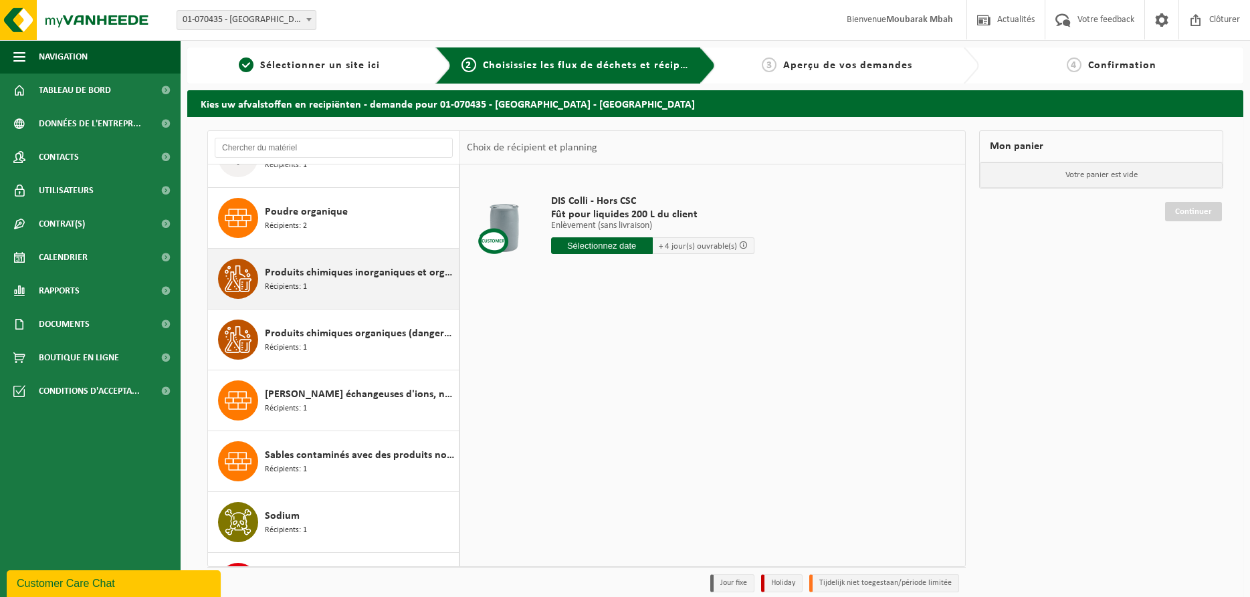
click at [326, 272] on span "Produits chimiques inorganiques et organiques (inflammables, corrosifs)" at bounding box center [360, 273] width 191 height 16
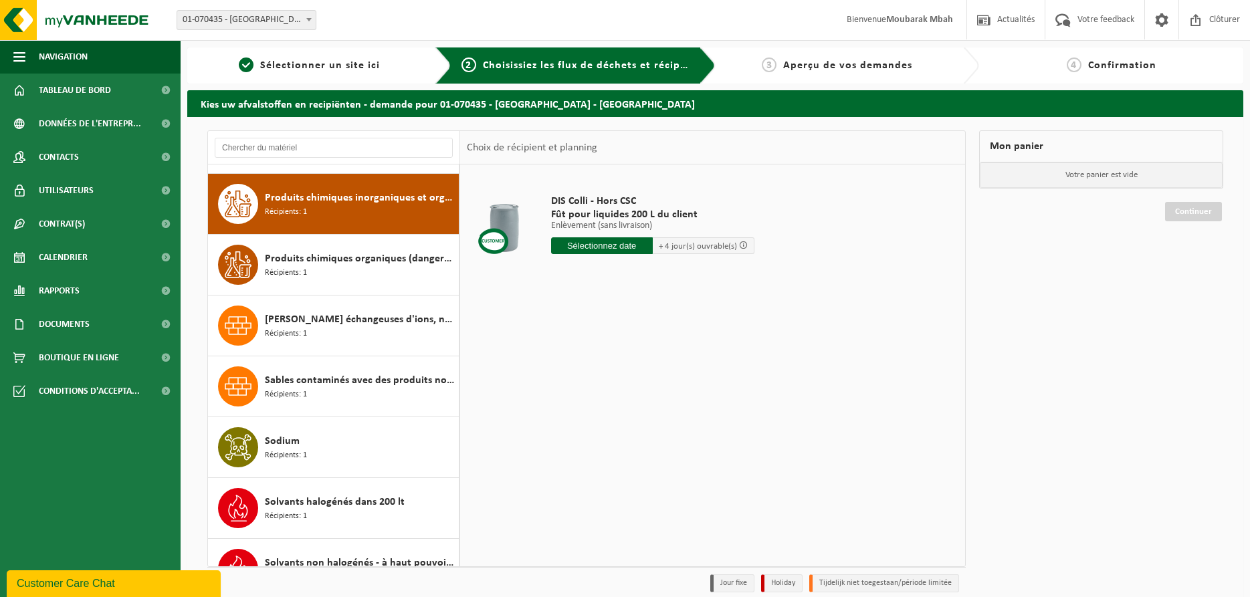
scroll to position [2439, 0]
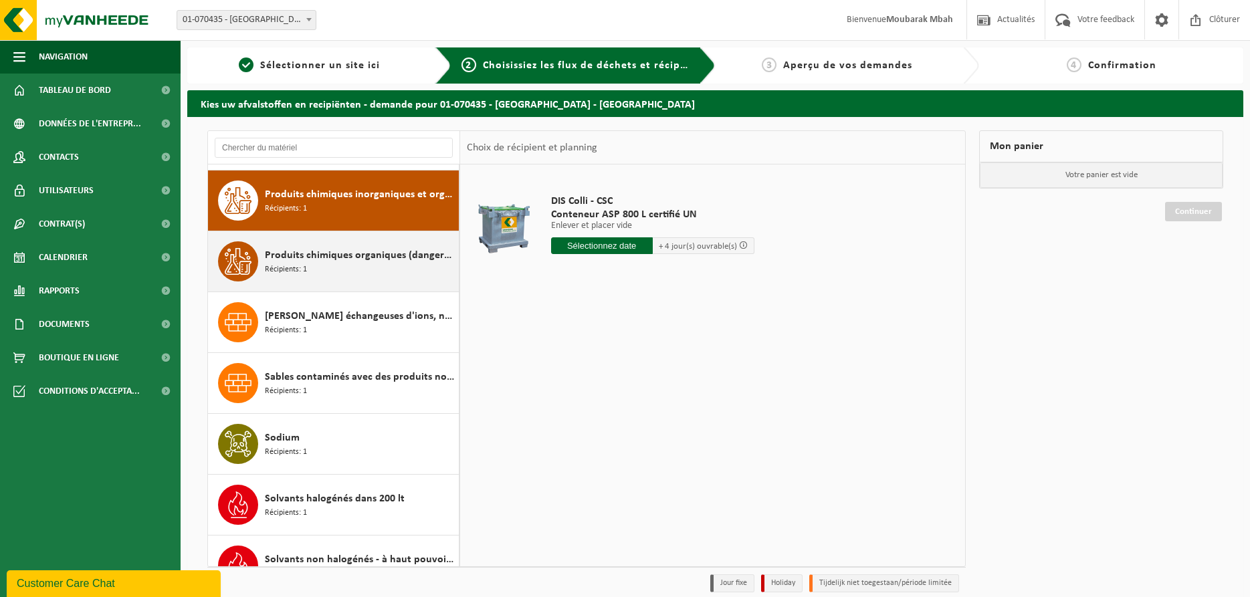
click at [343, 262] on div "Produits chimiques organiques (dangereux) en petit emballage Récipients: 1" at bounding box center [360, 261] width 191 height 40
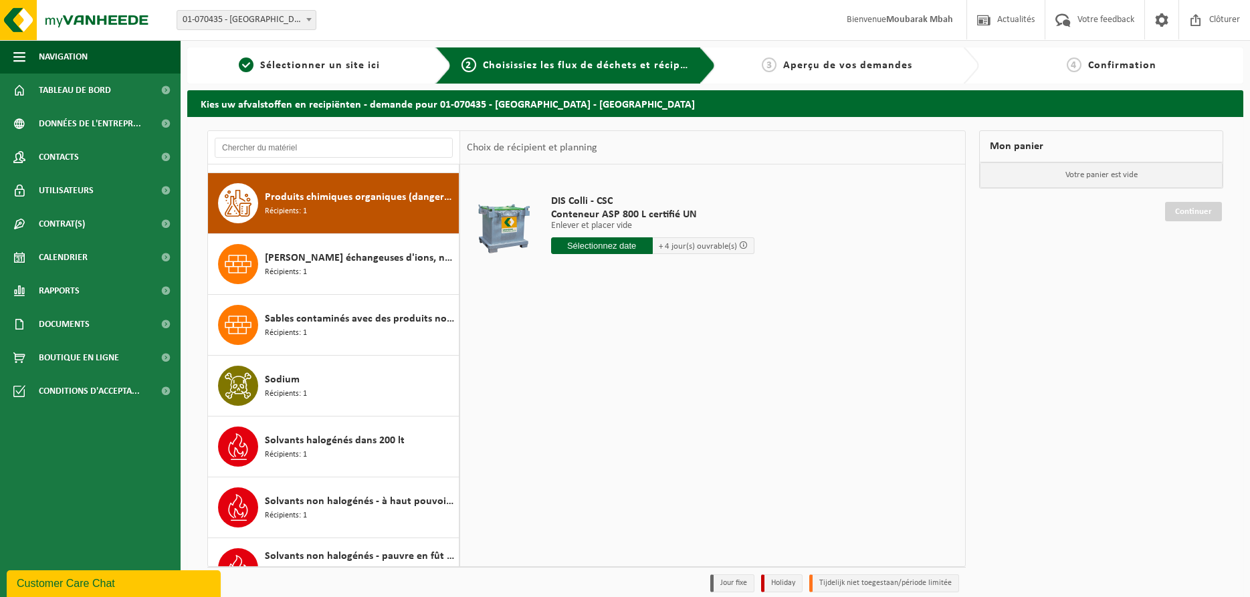
scroll to position [2499, 0]
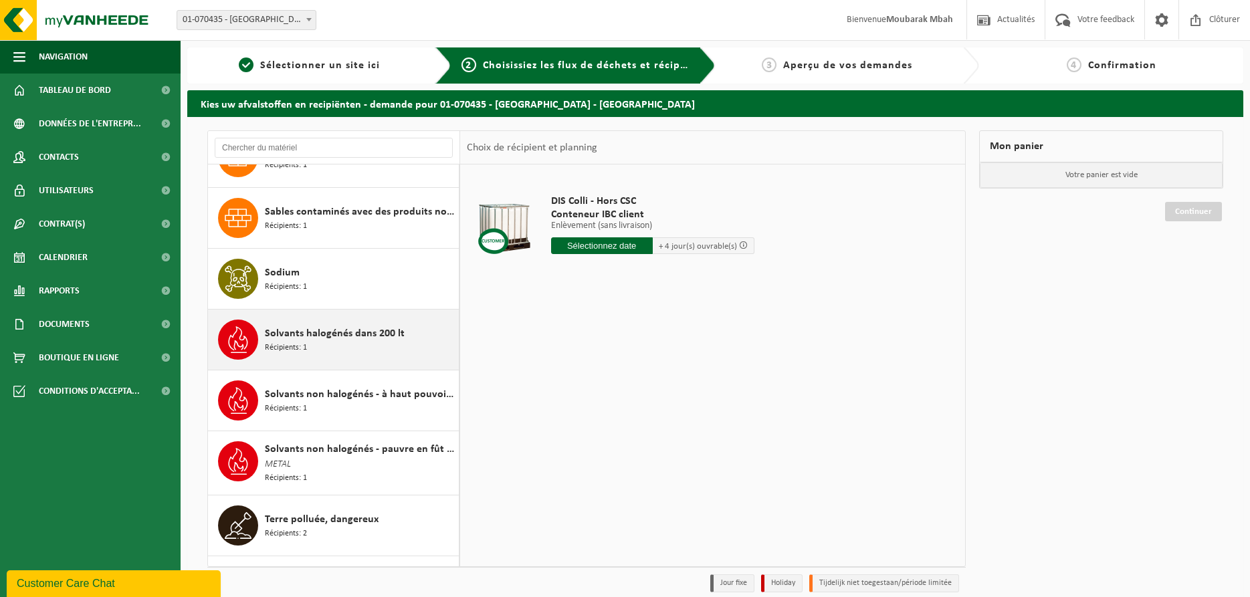
click at [338, 335] on span "Solvants halogénés dans 200 lt" at bounding box center [335, 334] width 140 height 16
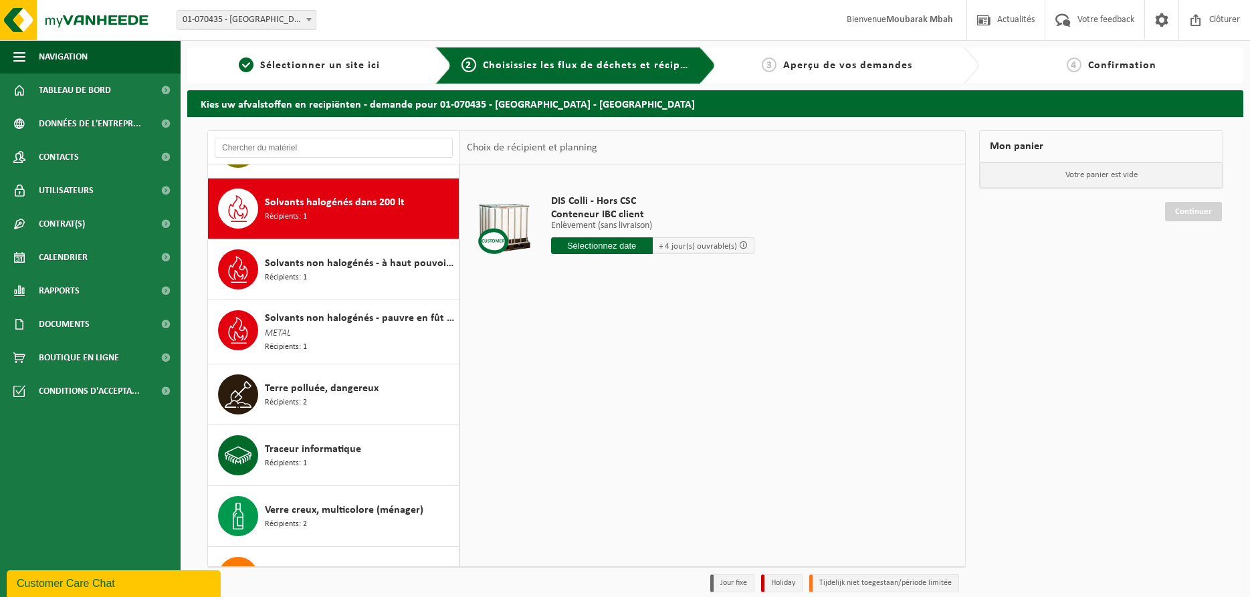
scroll to position [2743, 0]
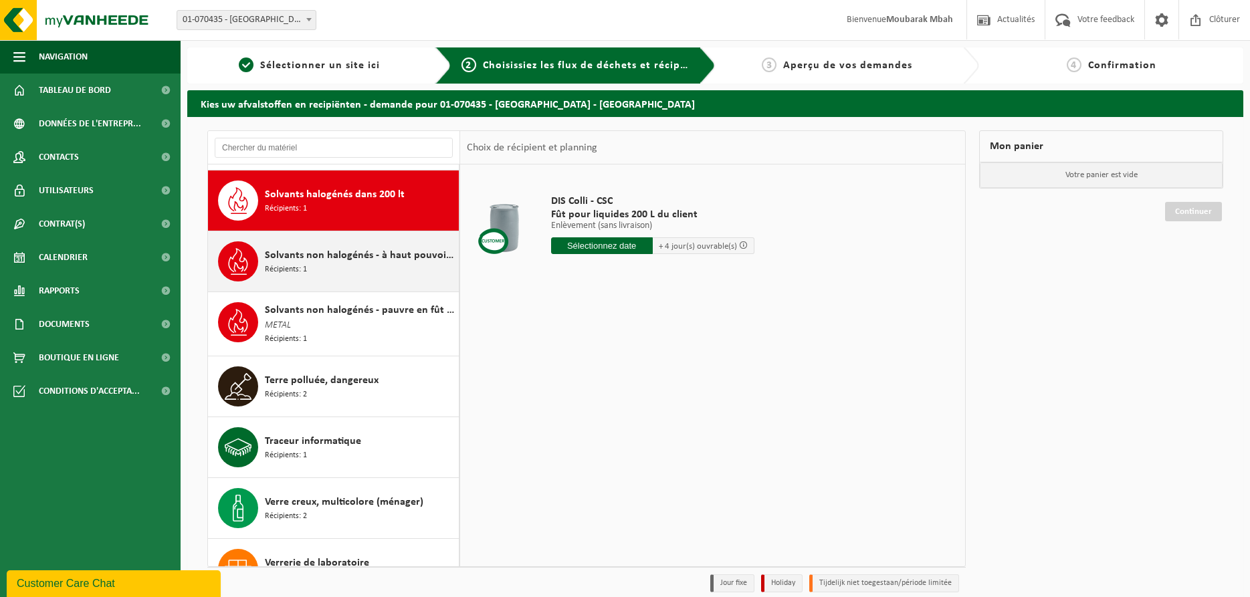
click at [365, 260] on div "Solvants non halogénés - à haut pouvoir calorifique en fût 200L Récipients: 1" at bounding box center [360, 261] width 191 height 40
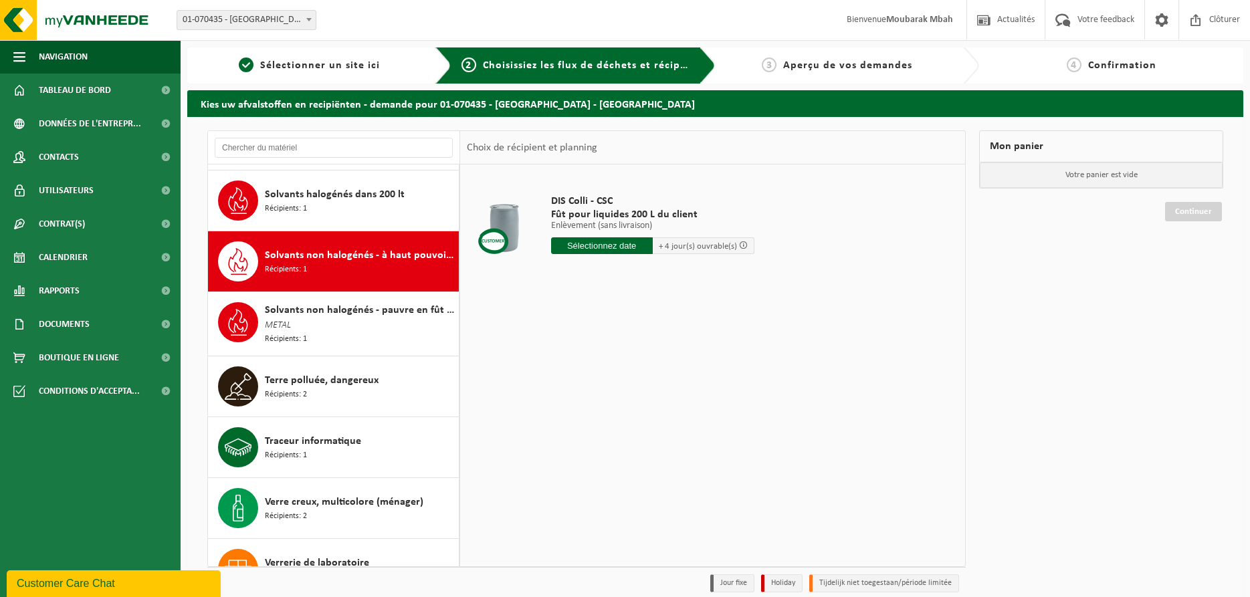
scroll to position [2768, 0]
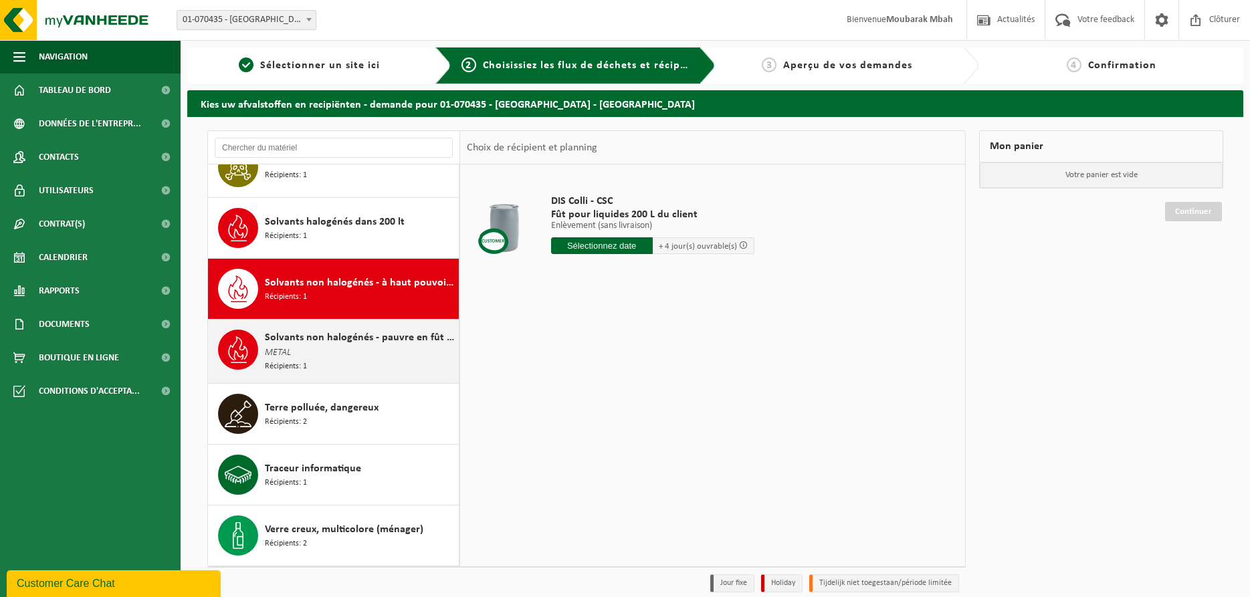
click at [351, 331] on span "Solvants non halogénés - pauvre en fût de 200lt" at bounding box center [360, 338] width 191 height 16
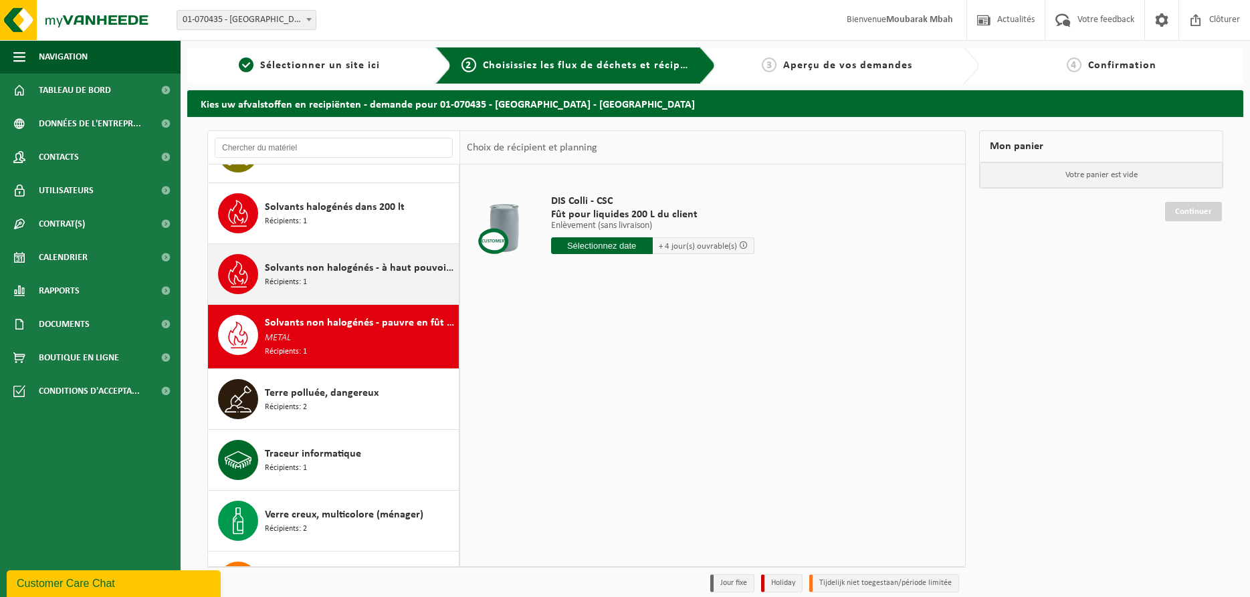
scroll to position [2715, 0]
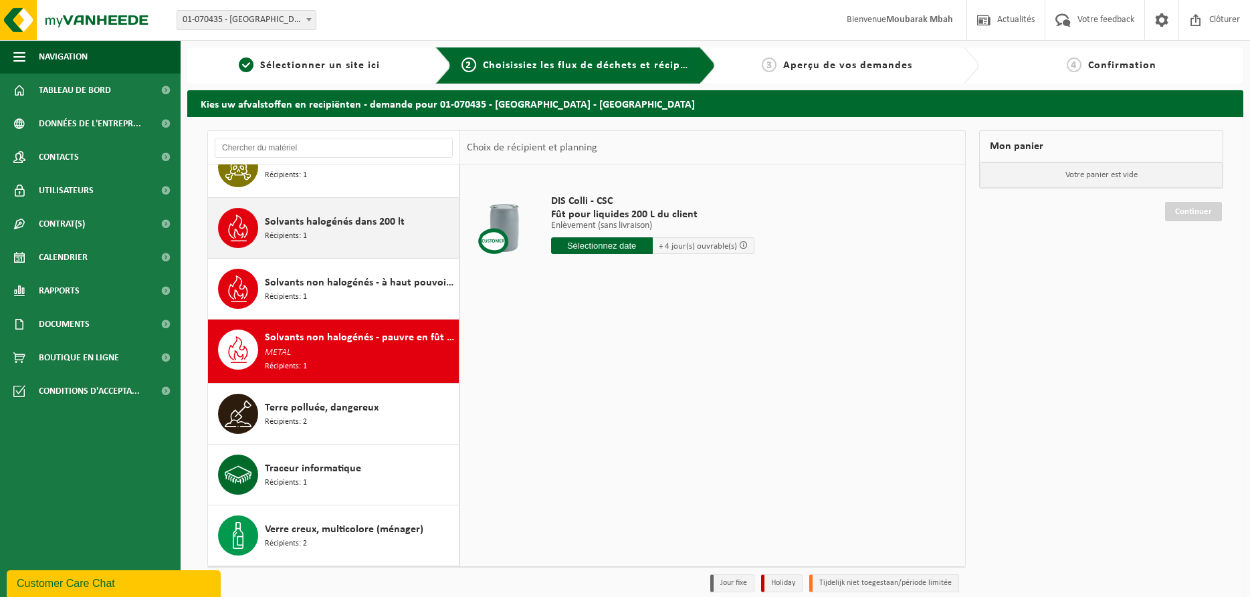
click at [323, 223] on span "Solvants halogénés dans 200 lt" at bounding box center [335, 222] width 140 height 16
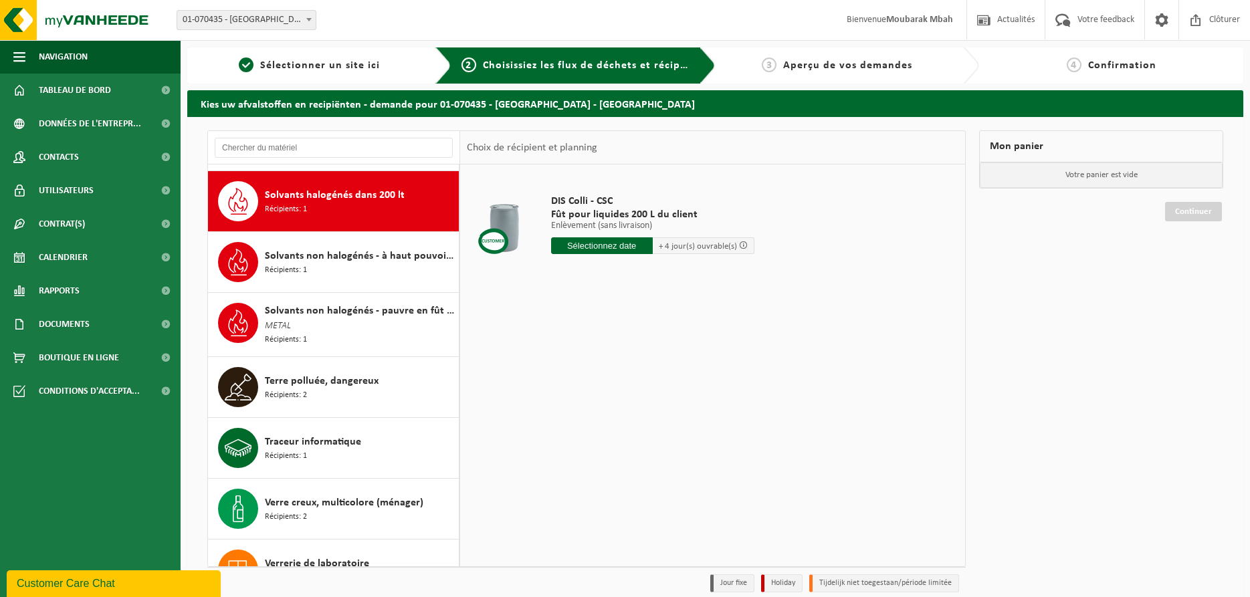
scroll to position [2743, 0]
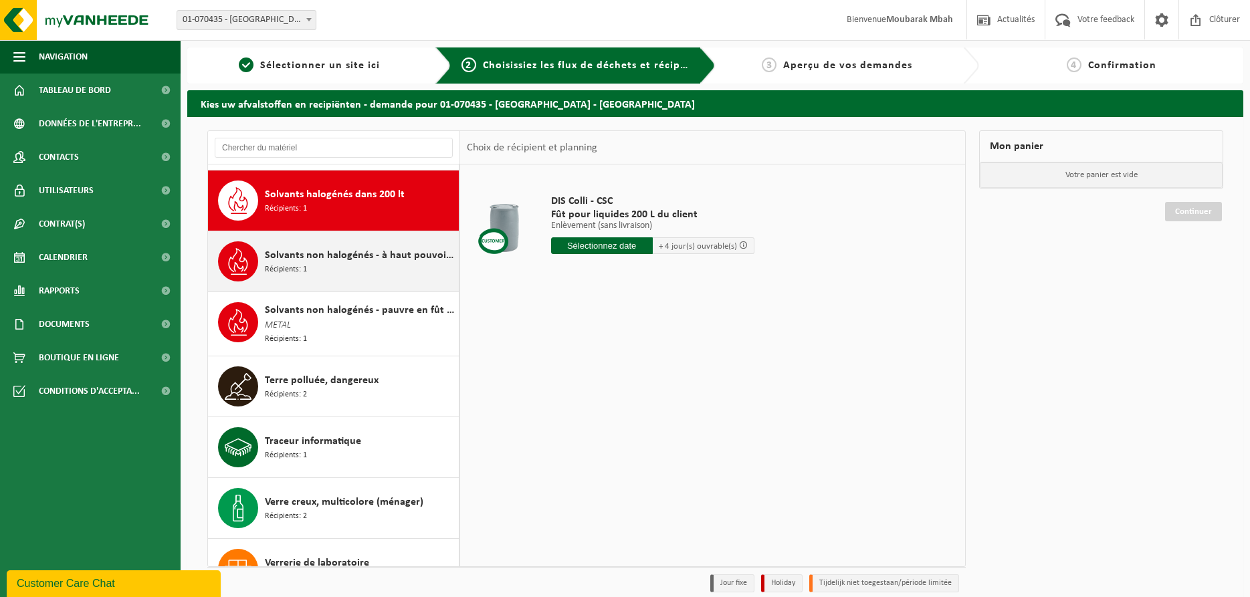
click at [390, 251] on span "Solvants non halogénés - à haut pouvoir calorifique en fût 200L" at bounding box center [360, 255] width 191 height 16
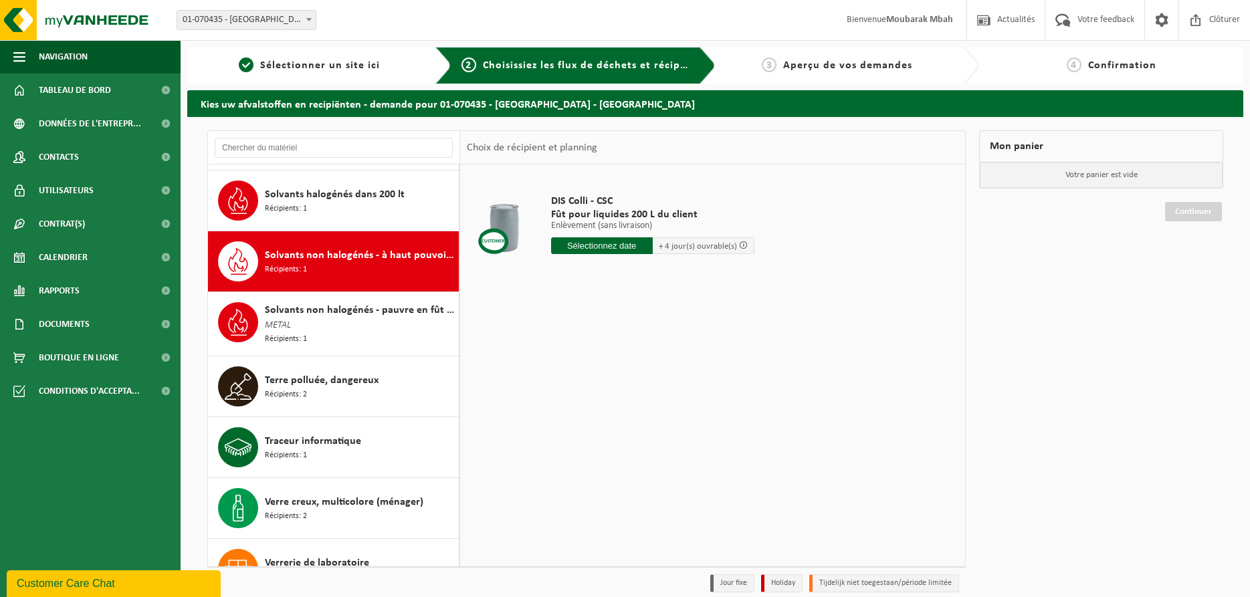
scroll to position [2768, 0]
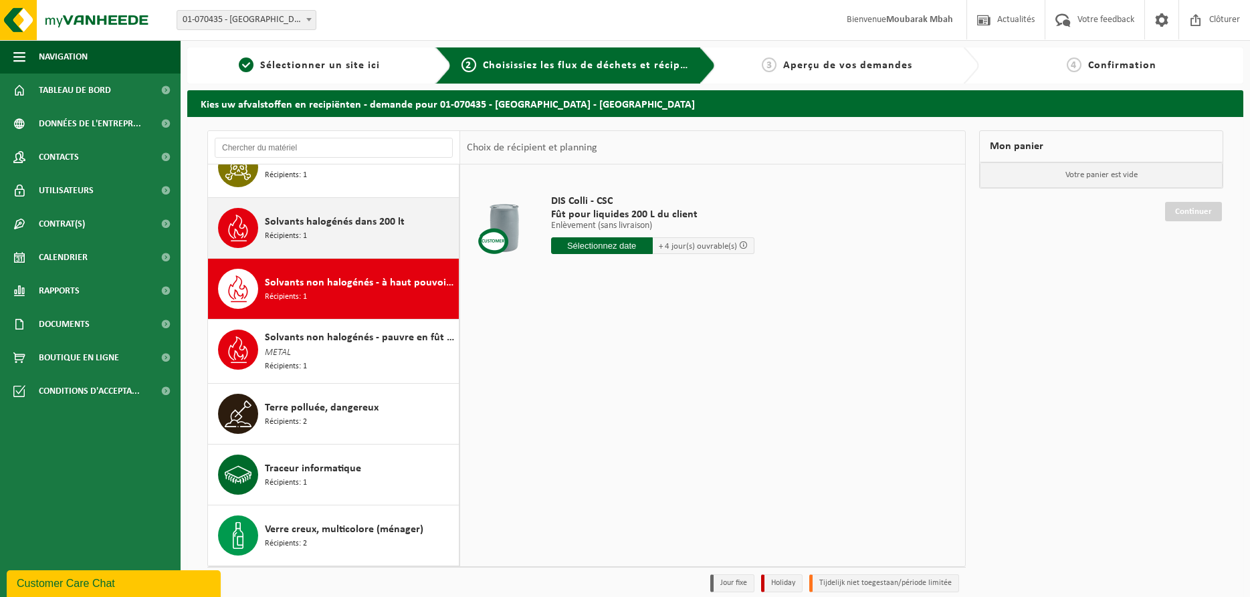
click at [325, 215] on span "Solvants halogénés dans 200 lt" at bounding box center [335, 222] width 140 height 16
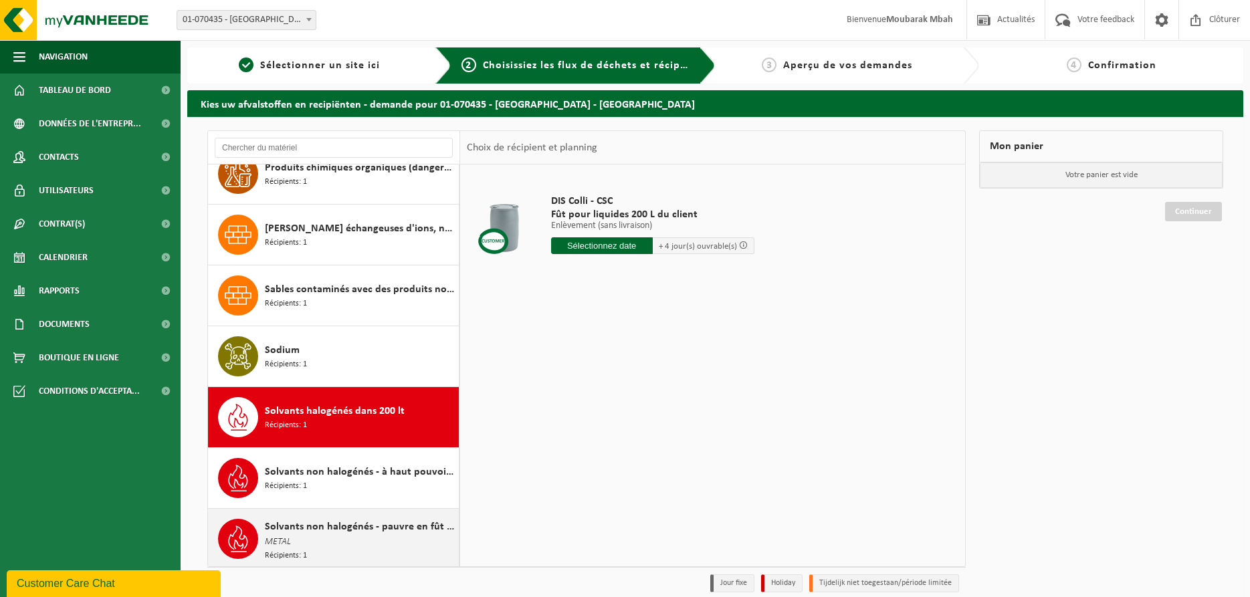
scroll to position [2559, 0]
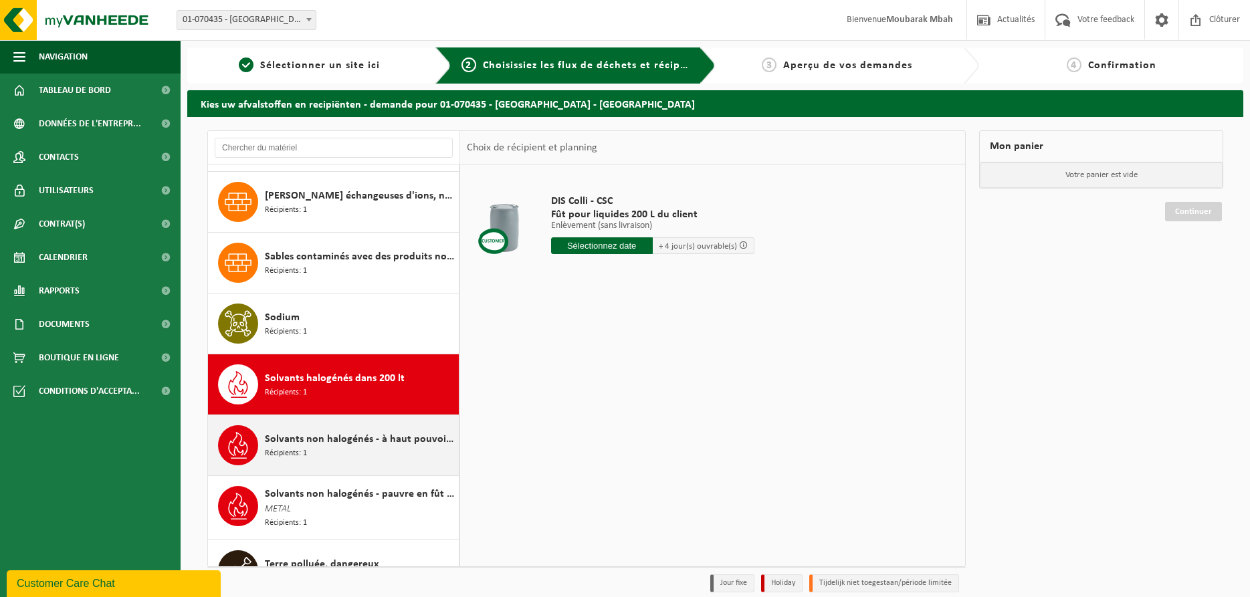
click at [342, 445] on div "Solvants non halogénés - à haut pouvoir calorifique en fût 200L Récipients: 1" at bounding box center [360, 445] width 191 height 40
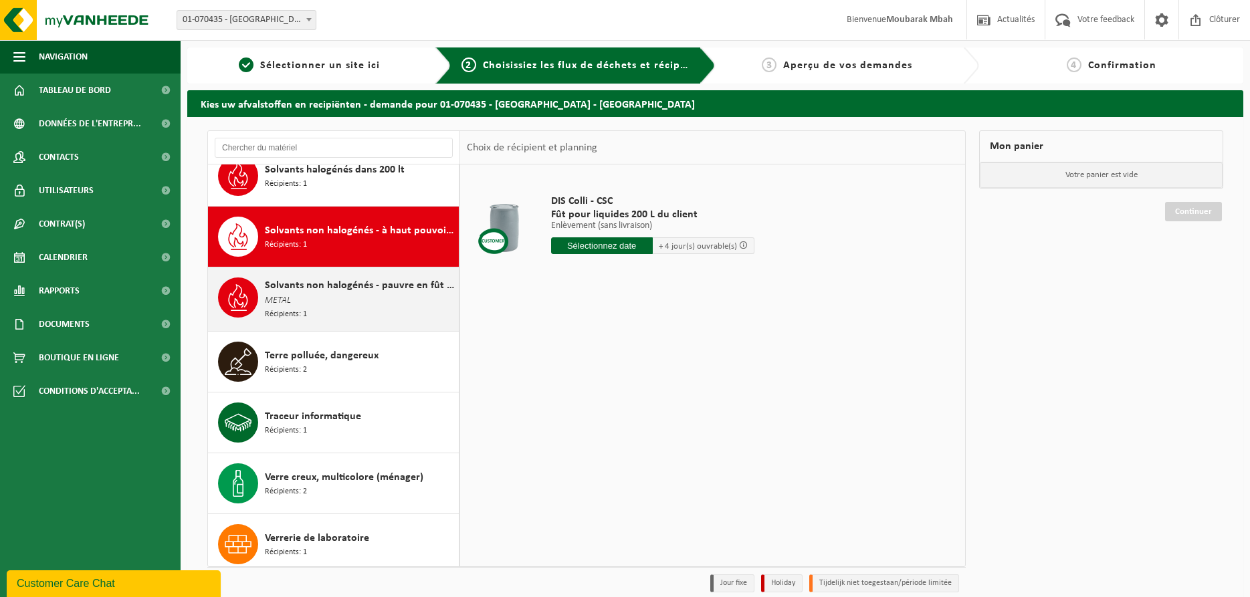
scroll to position [2715, 0]
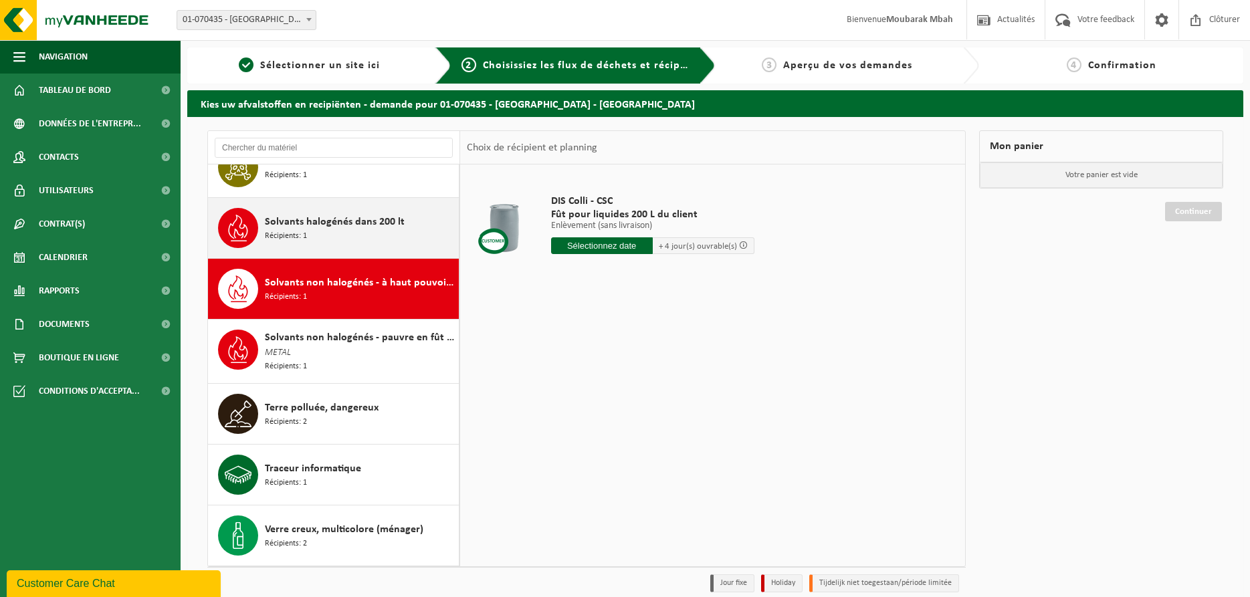
click at [306, 223] on span "Solvants halogénés dans 200 lt" at bounding box center [335, 222] width 140 height 16
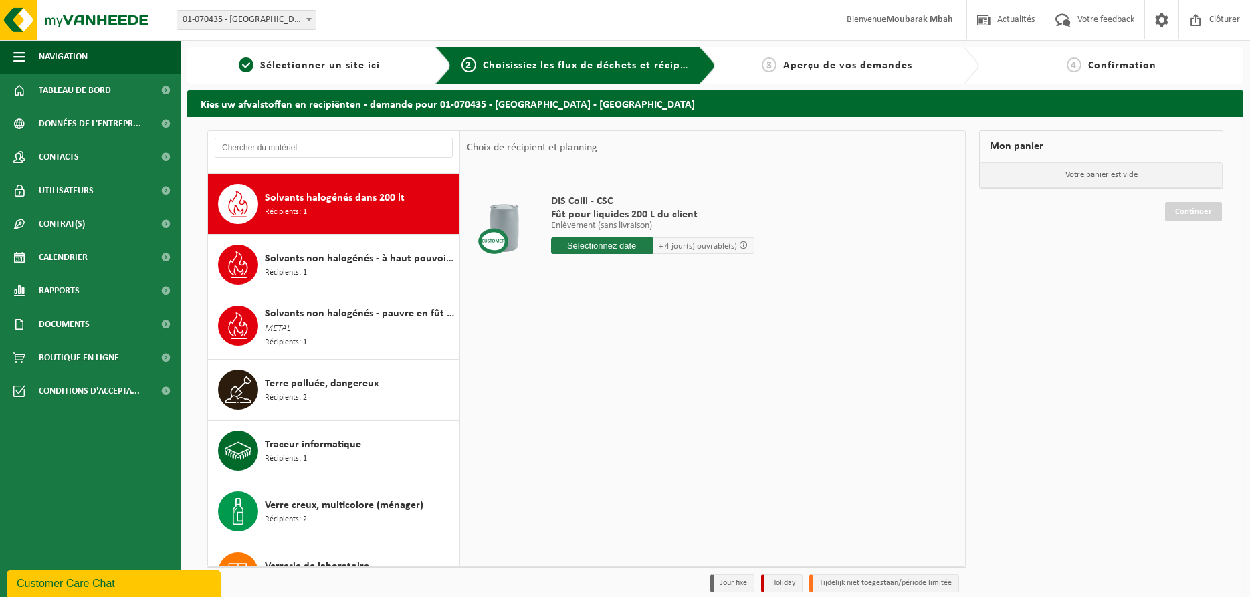
scroll to position [2743, 0]
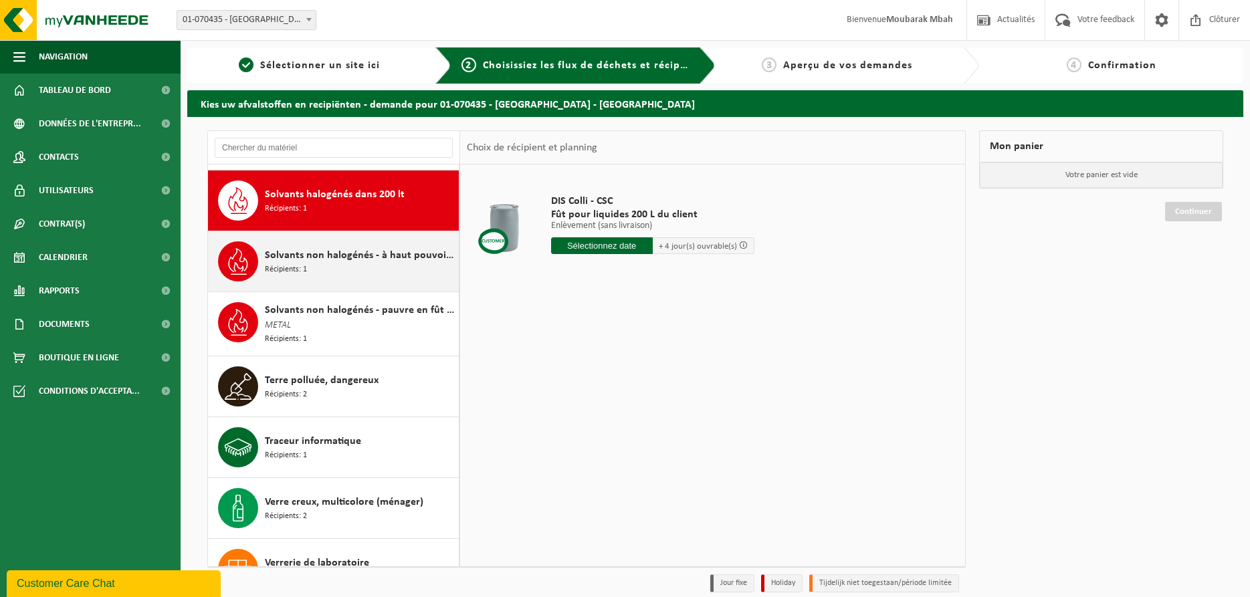
click at [296, 252] on span "Solvants non halogénés - à haut pouvoir calorifique en fût 200L" at bounding box center [360, 255] width 191 height 16
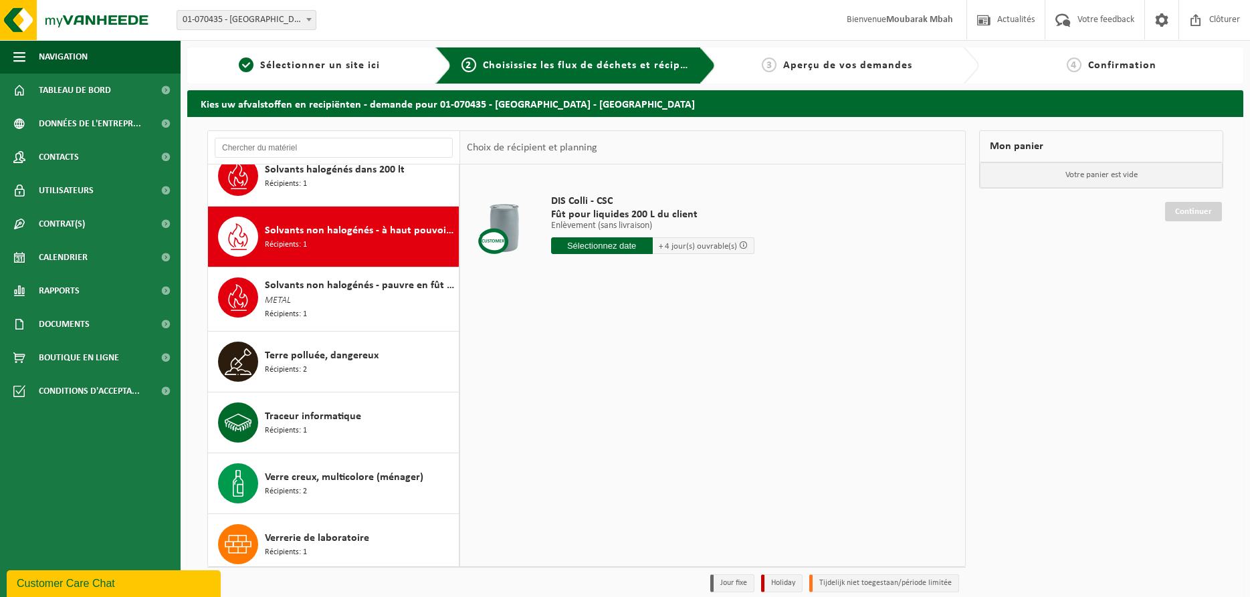
scroll to position [2768, 0]
click at [301, 290] on div "Solvants non halogénés - pauvre en fût de 200lt METAL Récipients: 1" at bounding box center [360, 299] width 191 height 43
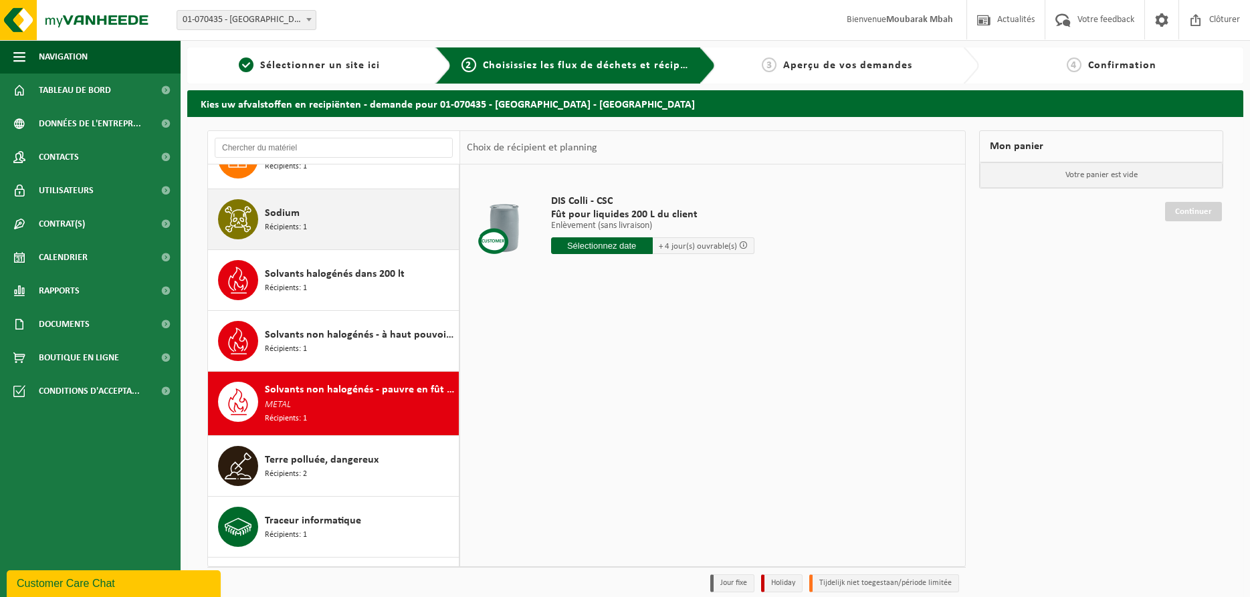
scroll to position [2559, 0]
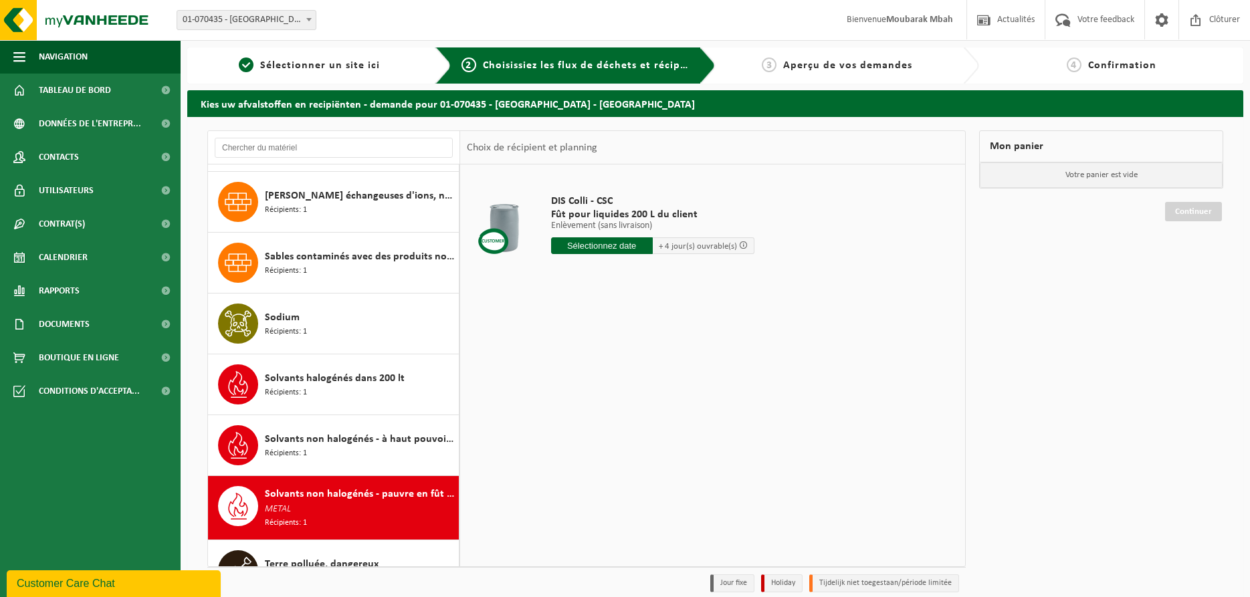
click at [642, 473] on div "DIS Colli - CSC Fût pour liquides 200 L du client Enlèvement (sans livraison) E…" at bounding box center [712, 365] width 505 height 401
click at [716, 375] on div "DIS Colli - CSC Fût pour liquides 200 L du client Enlèvement (sans livraison) E…" at bounding box center [712, 365] width 505 height 401
click at [672, 370] on div "DIS Colli - CSC Fût pour liquides 200 L du client Enlèvement (sans livraison) E…" at bounding box center [712, 365] width 505 height 401
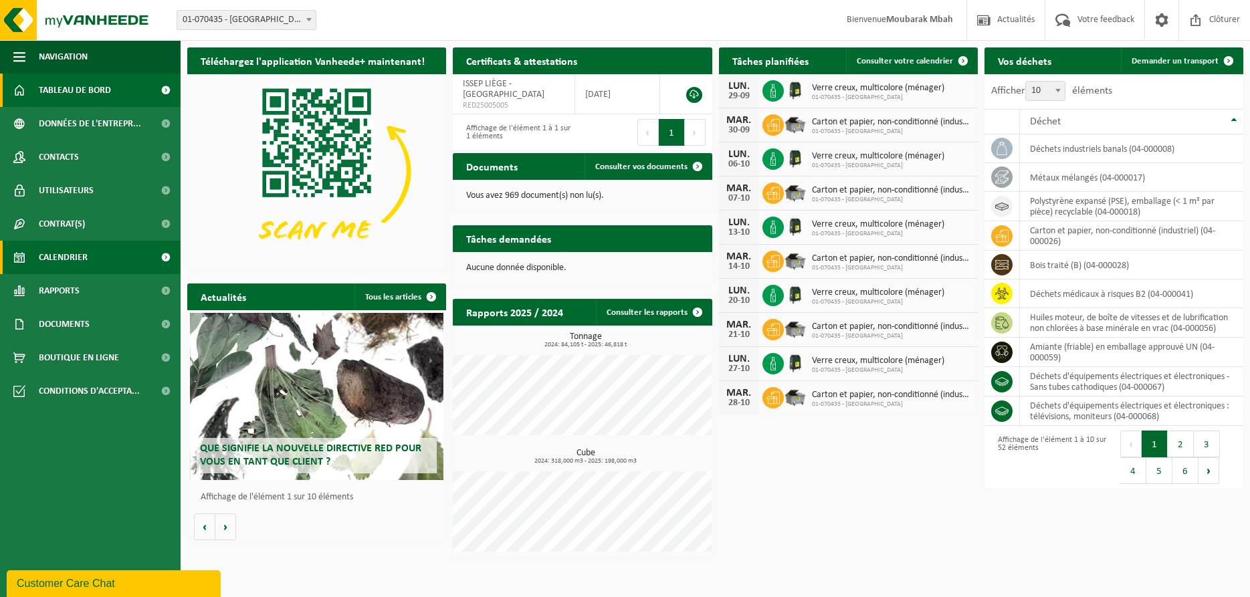
click at [55, 256] on span "Calendrier" at bounding box center [63, 257] width 49 height 33
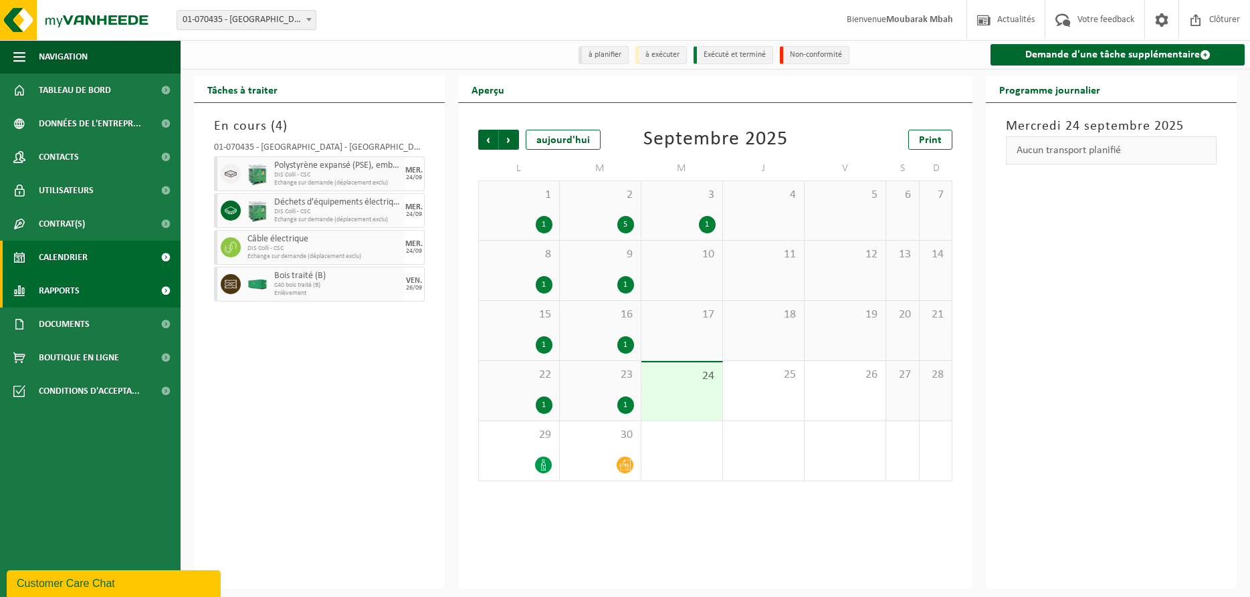
click at [79, 292] on span "Rapports" at bounding box center [59, 290] width 41 height 33
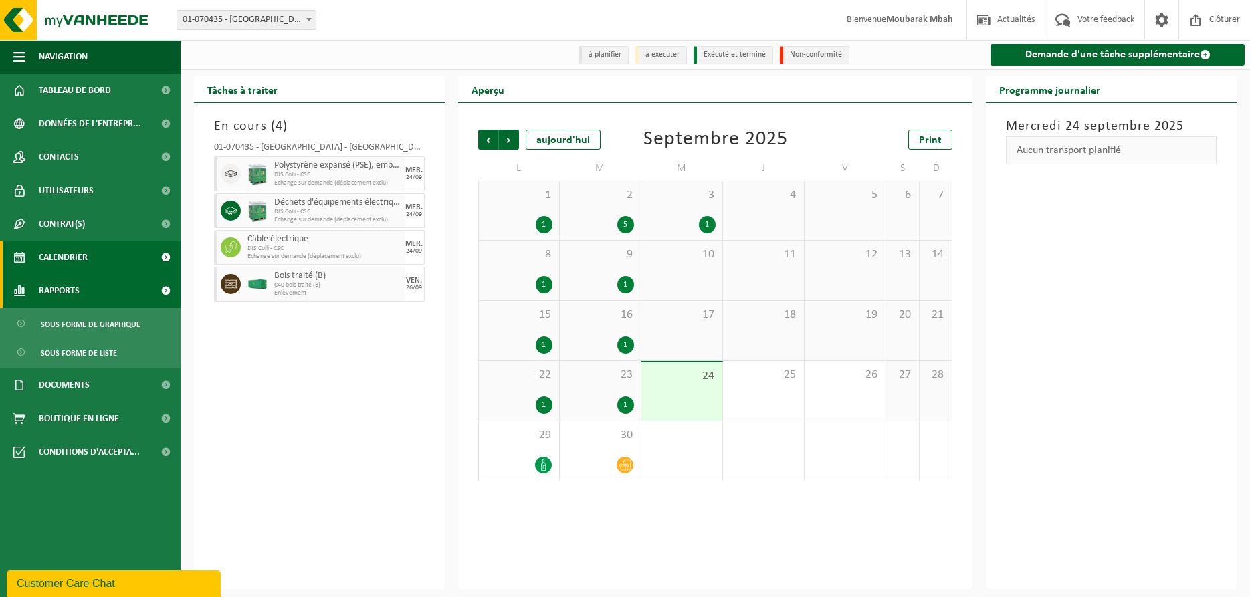
click at [88, 300] on link "Rapports" at bounding box center [90, 290] width 181 height 33
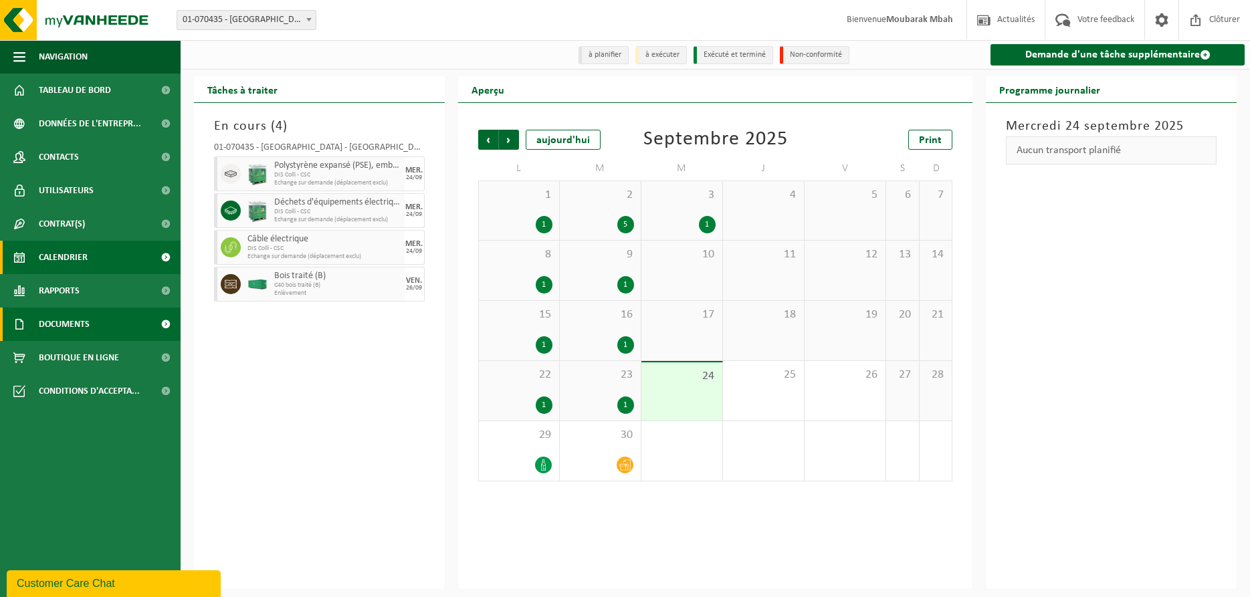
click at [73, 324] on span "Documents" at bounding box center [64, 324] width 51 height 33
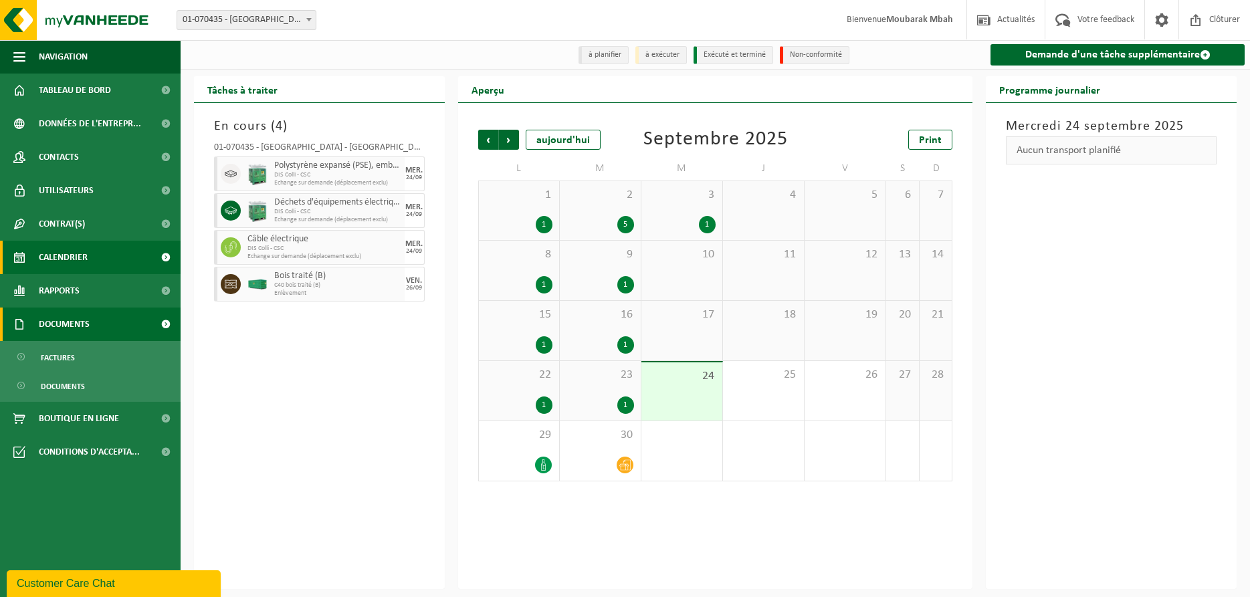
click at [73, 324] on span "Documents" at bounding box center [64, 324] width 51 height 33
